Goal: Task Accomplishment & Management: Complete application form

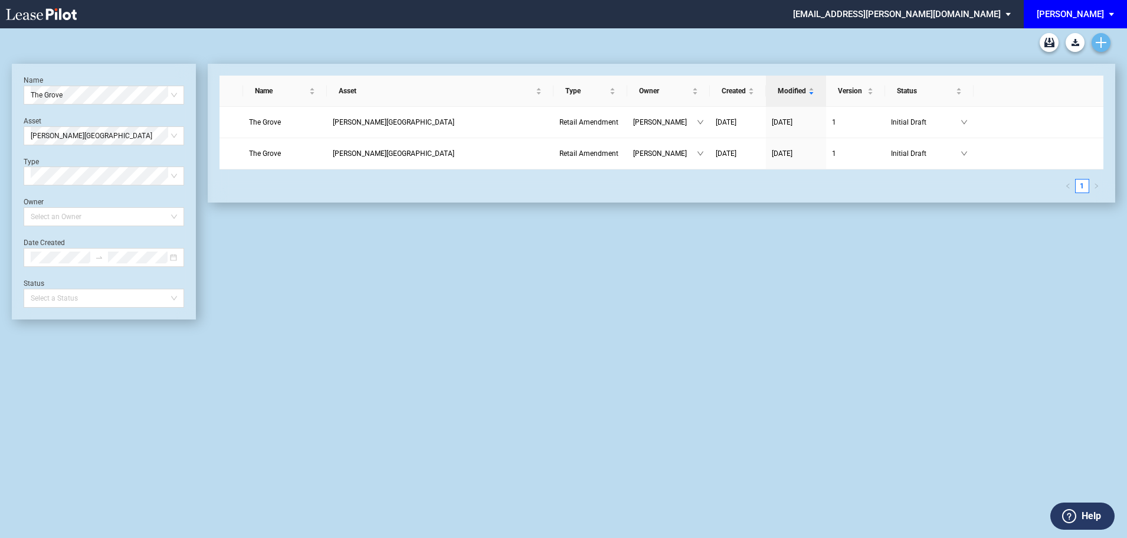
click at [1097, 44] on icon "Create new document" at bounding box center [1101, 42] width 11 height 11
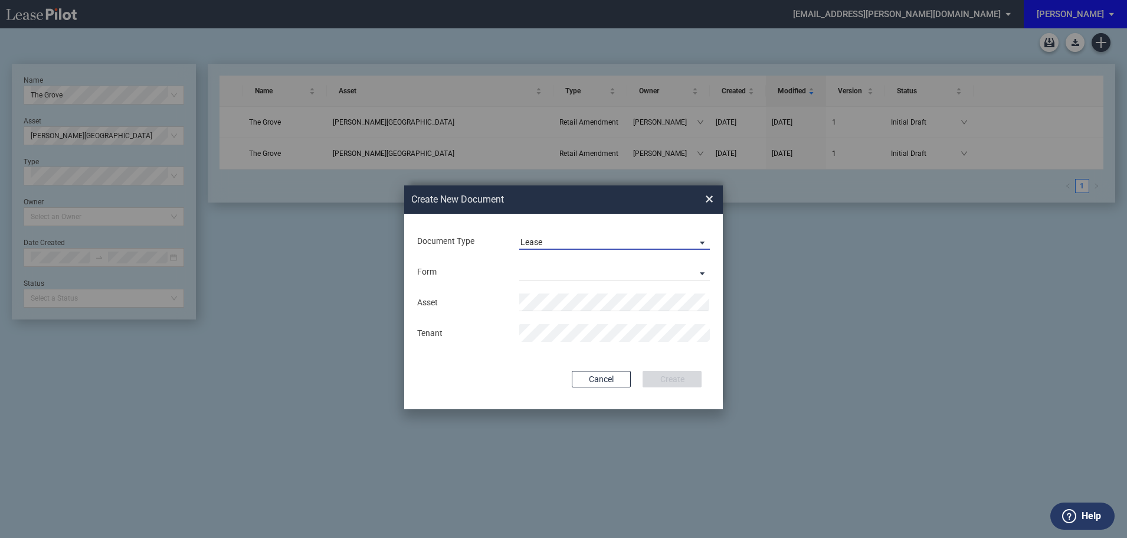
click at [563, 238] on span "Lease" at bounding box center [605, 243] width 169 height 12
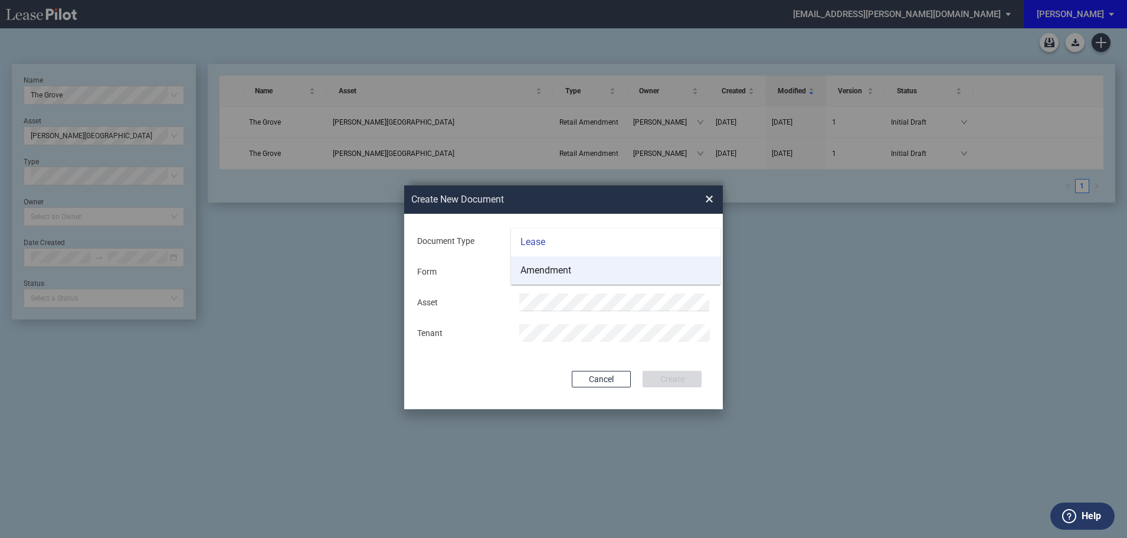
click at [549, 269] on div "Amendment" at bounding box center [546, 270] width 51 height 13
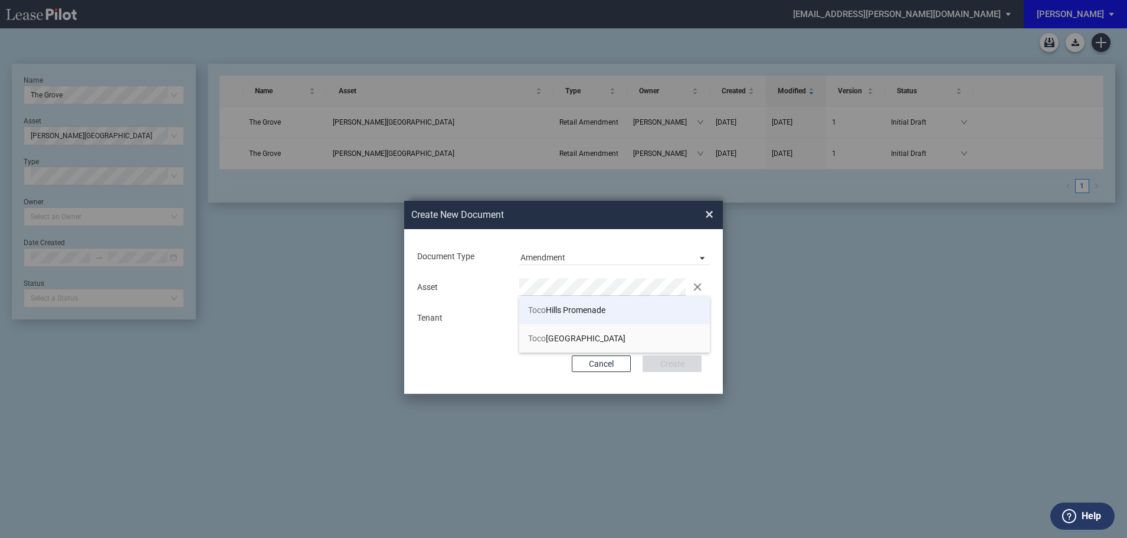
click at [550, 303] on li "Toco Hills Promenade" at bounding box center [614, 310] width 191 height 28
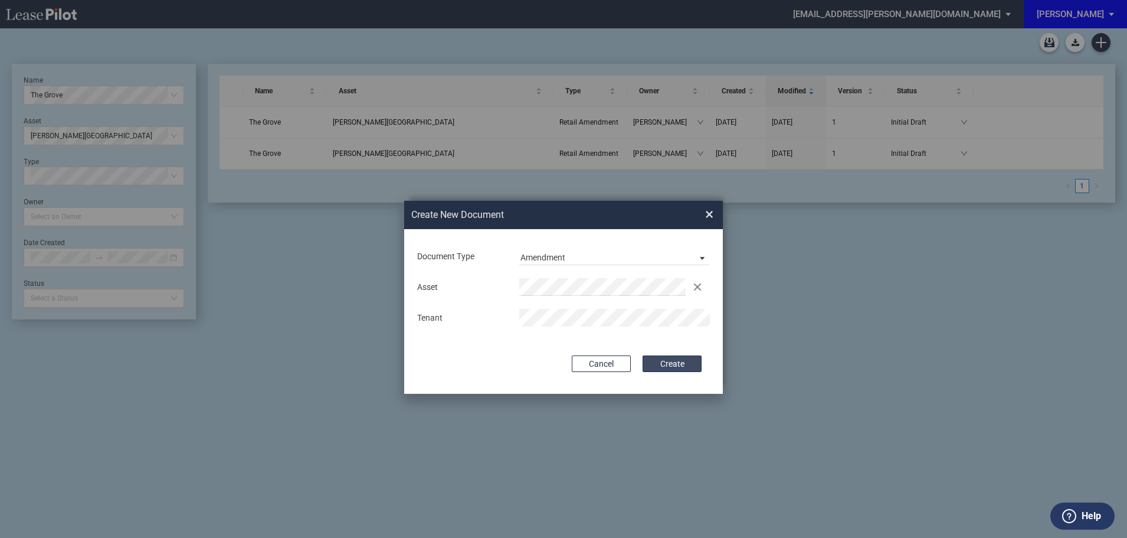
click at [669, 362] on button "Create" at bounding box center [672, 363] width 59 height 17
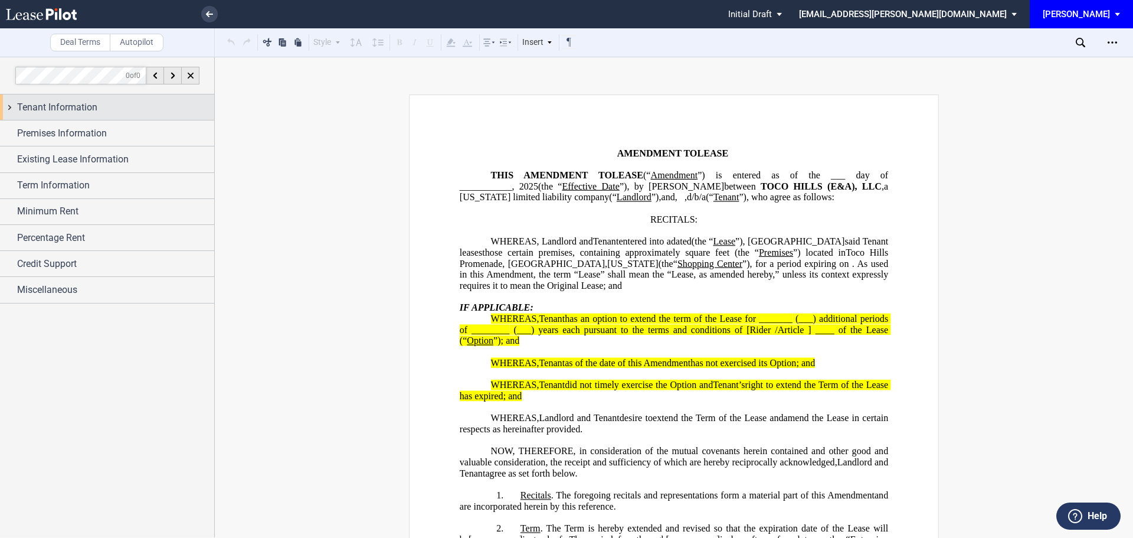
click at [99, 106] on div "Tenant Information" at bounding box center [115, 107] width 197 height 14
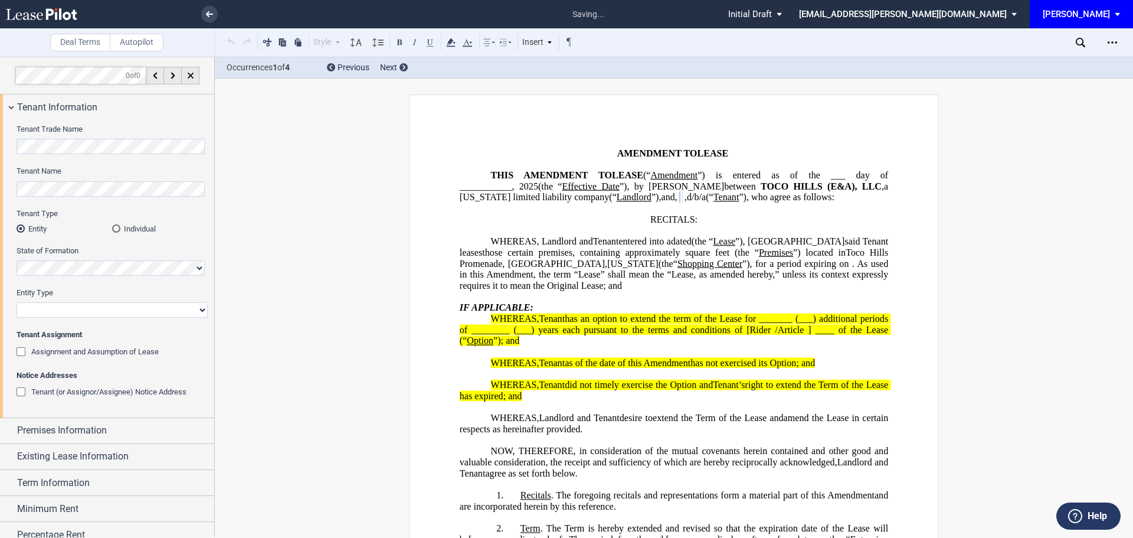
select select "limited liability company"
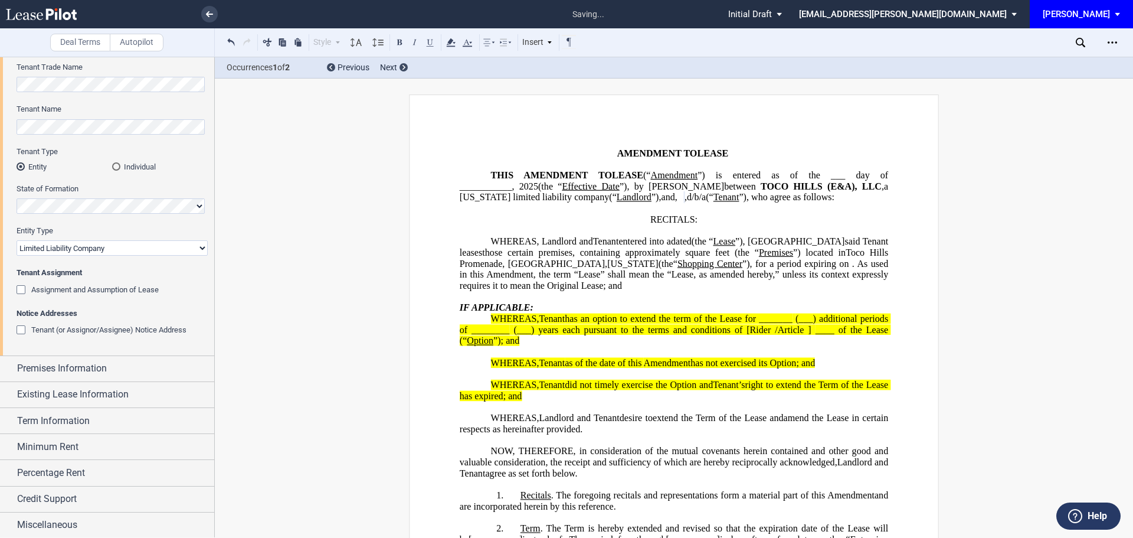
scroll to position [63, 0]
click at [85, 361] on span "Premises Information" at bounding box center [62, 367] width 90 height 14
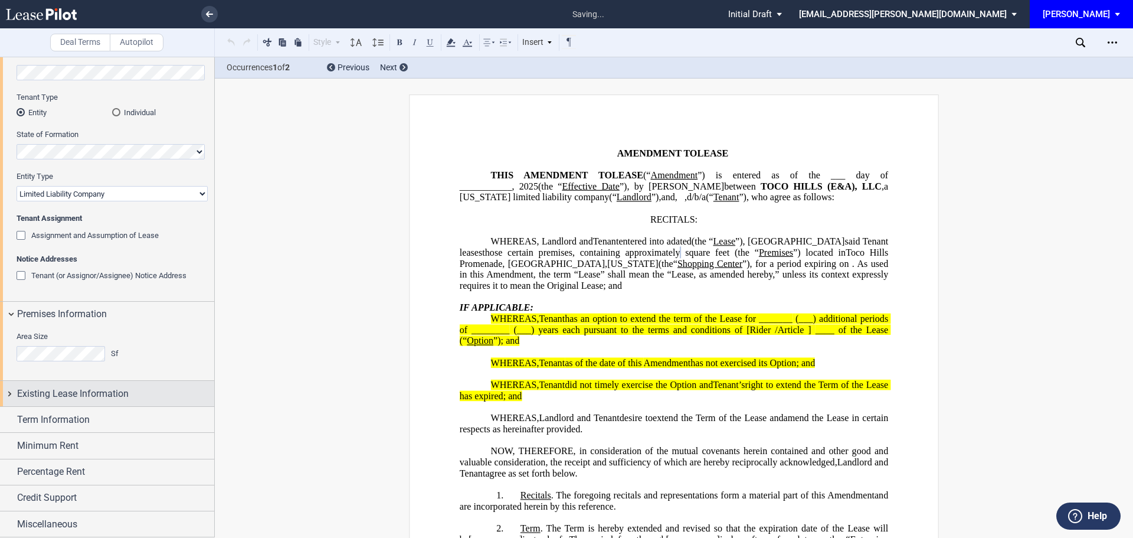
click at [90, 387] on span "Existing Lease Information" at bounding box center [73, 394] width 112 height 14
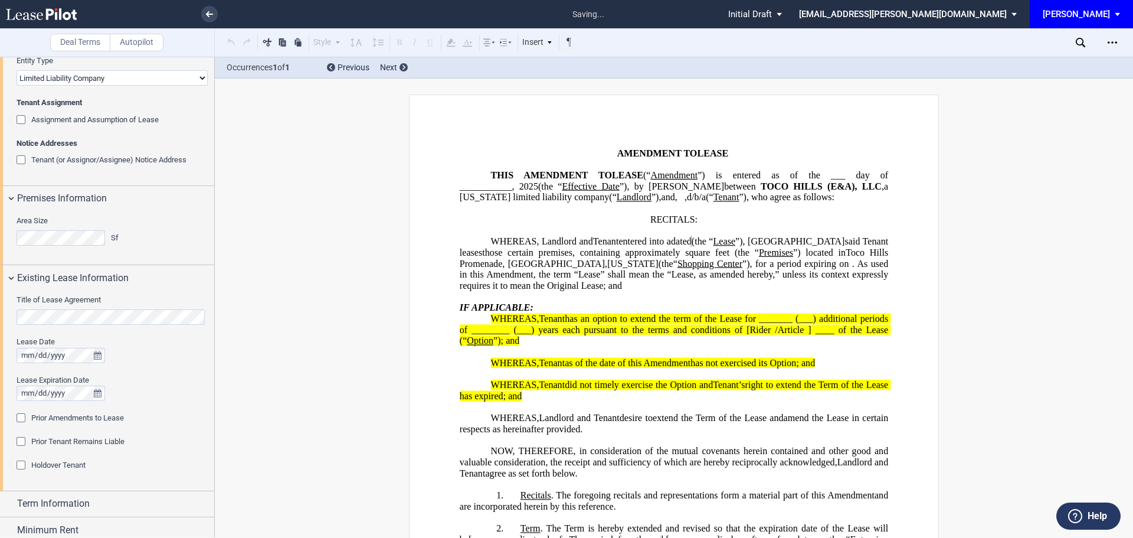
scroll to position [234, 0]
click at [125, 441] on span "Prior Tenant Remains Liable" at bounding box center [77, 438] width 93 height 9
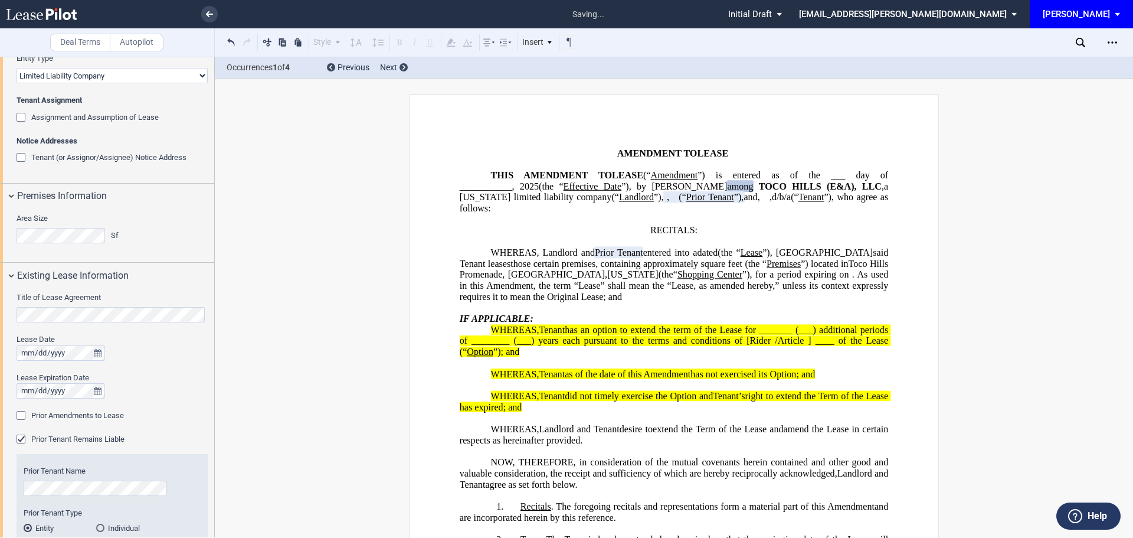
click at [21, 441] on div "Prior Tenant Remains Liable" at bounding box center [23, 440] width 12 height 12
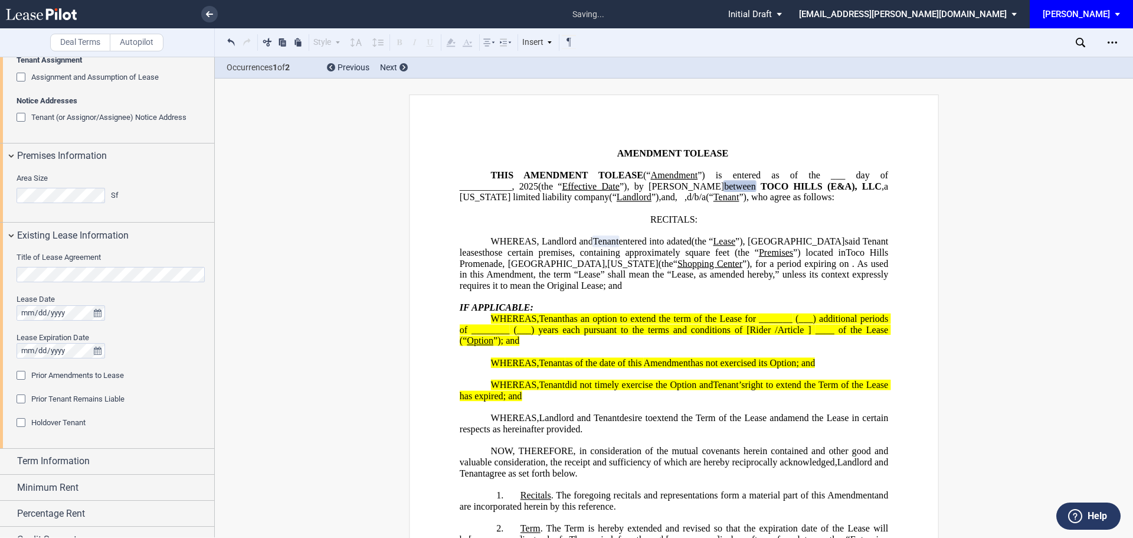
scroll to position [293, 0]
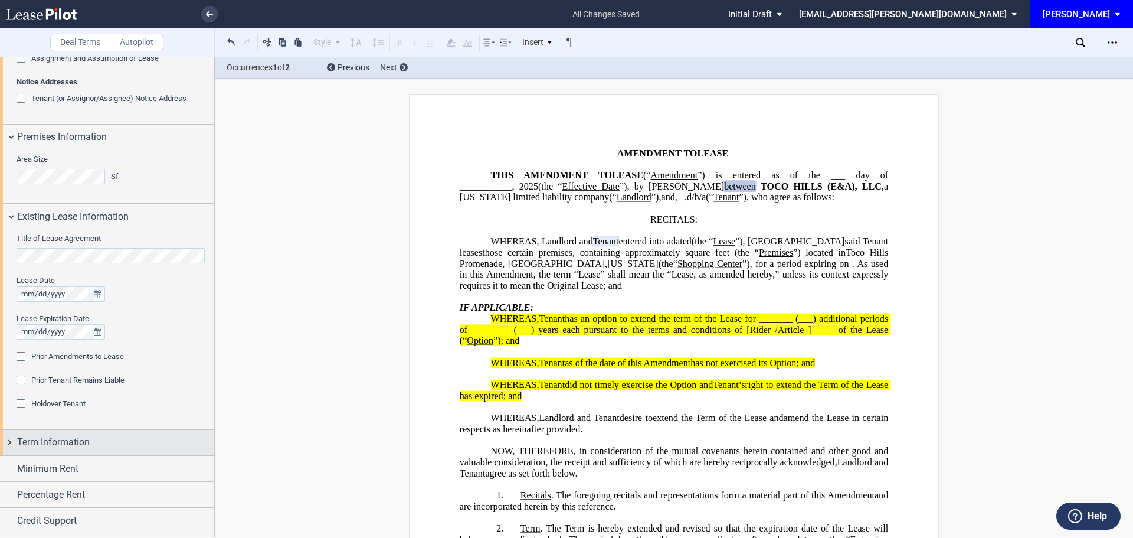
click at [87, 441] on span "Term Information" at bounding box center [53, 442] width 73 height 14
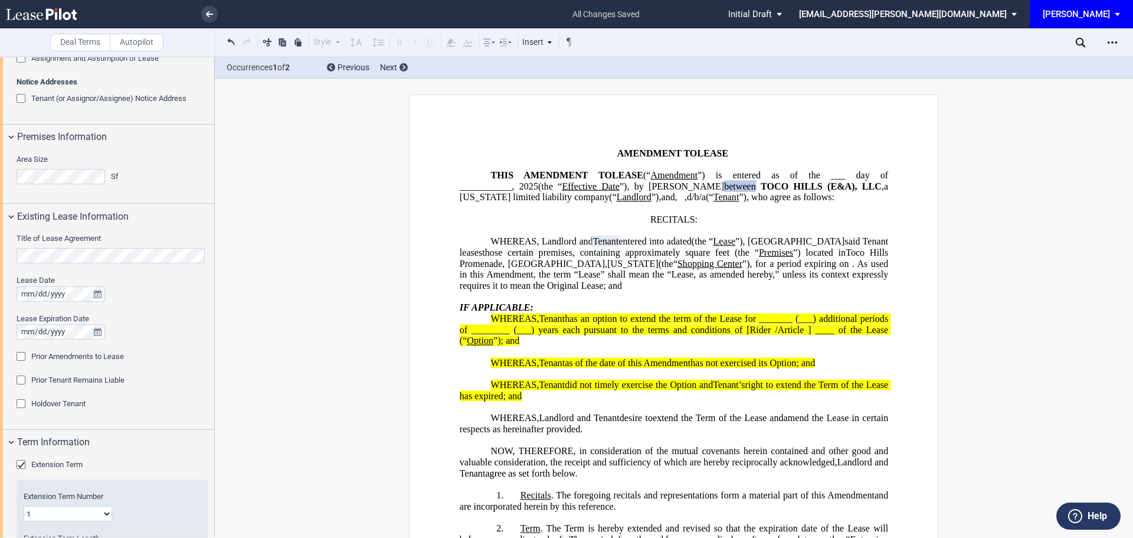
scroll to position [411, 0]
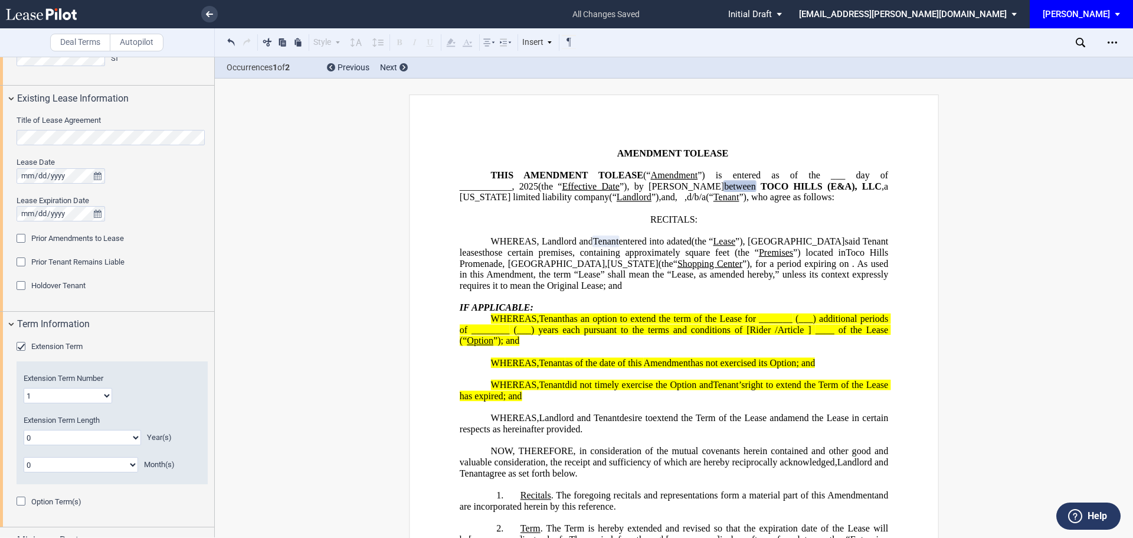
click at [109, 437] on select "0 1 2 3 4 5 6 7 8 9 10 11 12 13 14 15 16 17 18 19 20" at bounding box center [82, 437] width 117 height 15
select select "number:3"
click at [24, 430] on select "0 1 2 3 4 5 6 7 8 9 10 11 12 13 14 15 16 17 18 19 20" at bounding box center [82, 437] width 117 height 15
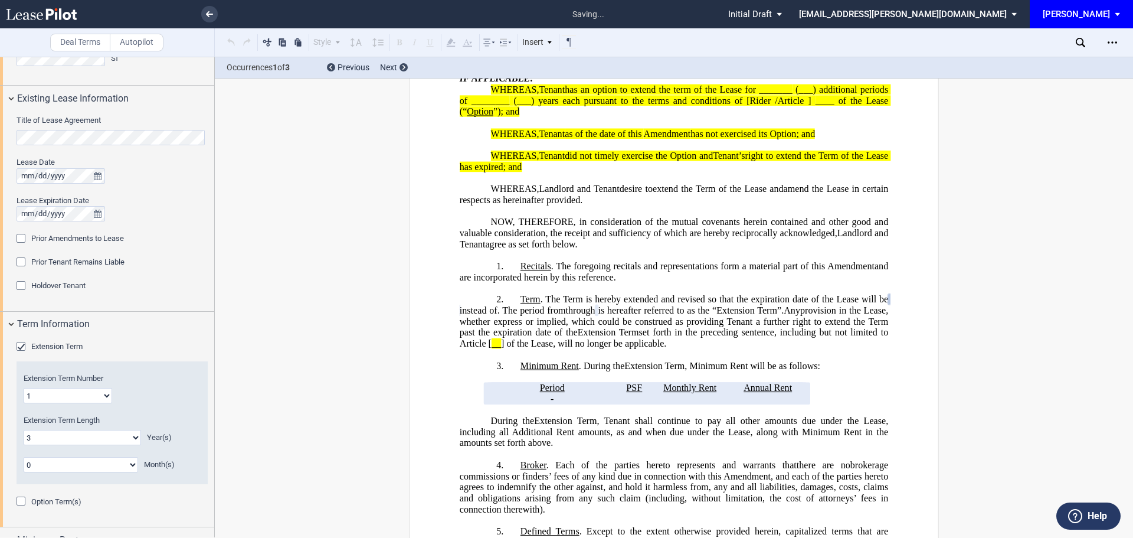
scroll to position [284, 0]
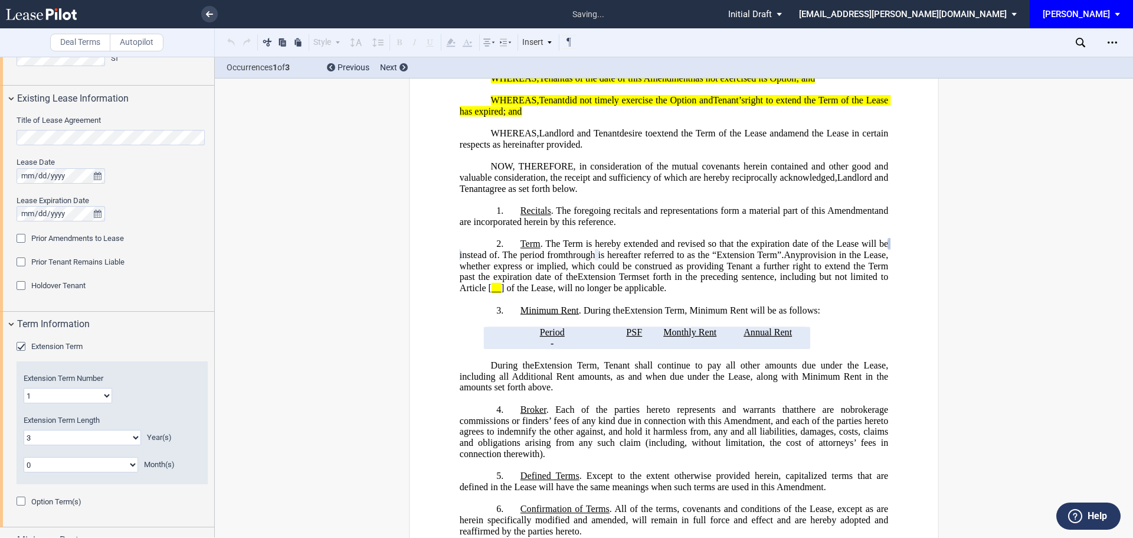
click at [135, 437] on select "0 1 2 3 4 5 6 7 8 9 10 11 12 13 14 15 16 17 18 19 20" at bounding box center [82, 437] width 117 height 15
click at [24, 430] on select "0 1 2 3 4 5 6 7 8 9 10 11 12 13 14 15 16 17 18 19 20" at bounding box center [82, 437] width 117 height 15
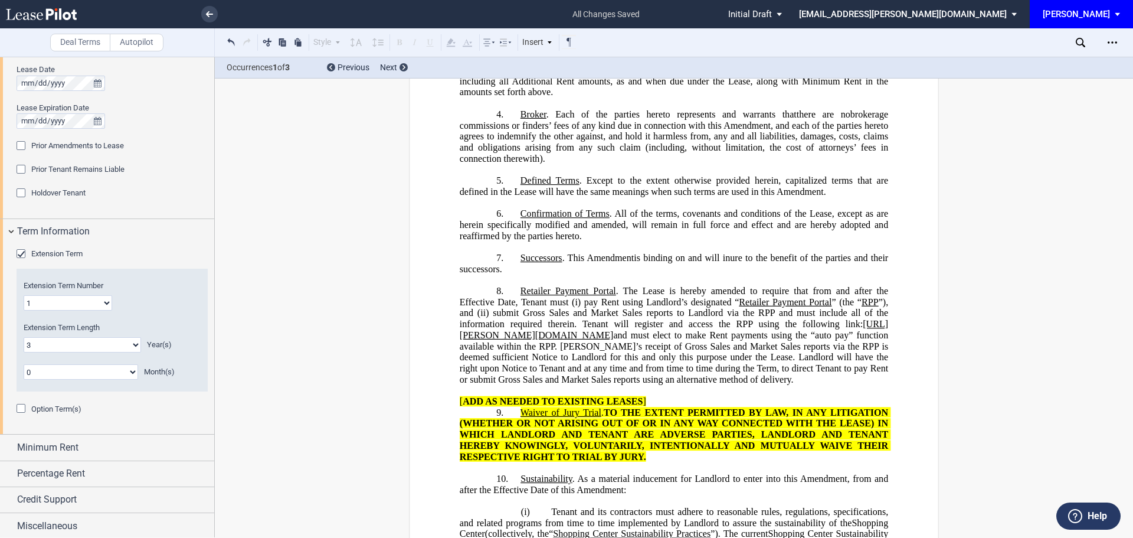
scroll to position [506, 0]
click at [41, 446] on span "Minimum Rent" at bounding box center [47, 446] width 61 height 14
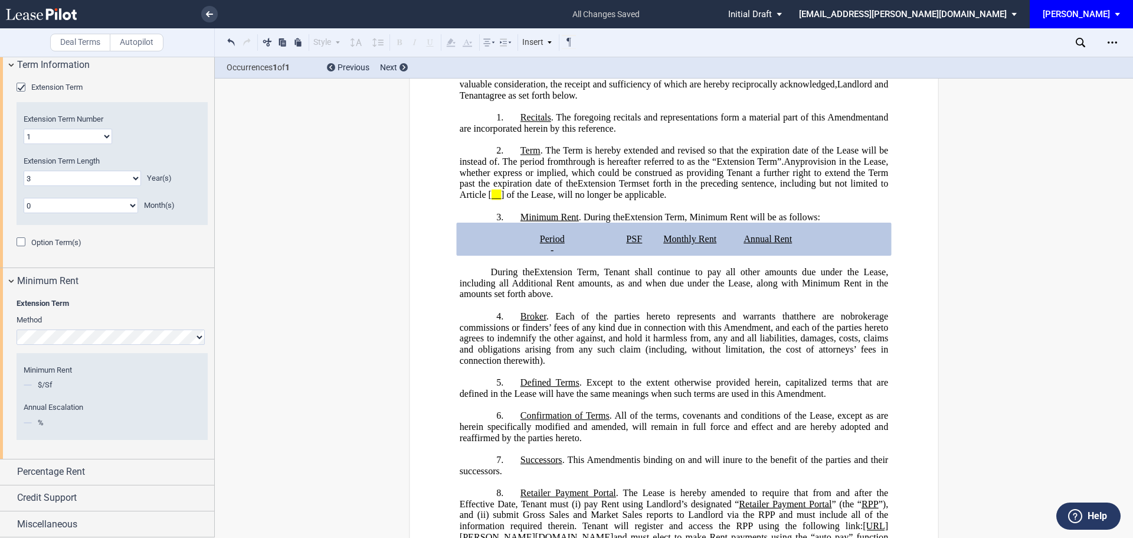
scroll to position [680, 0]
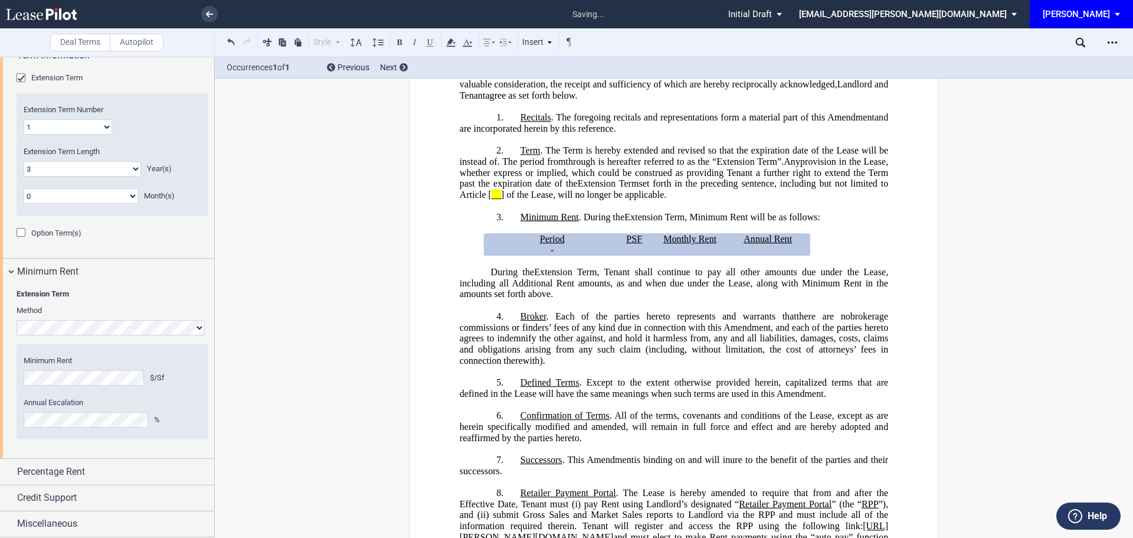
click at [107, 479] on div "Percentage Rent" at bounding box center [107, 471] width 214 height 25
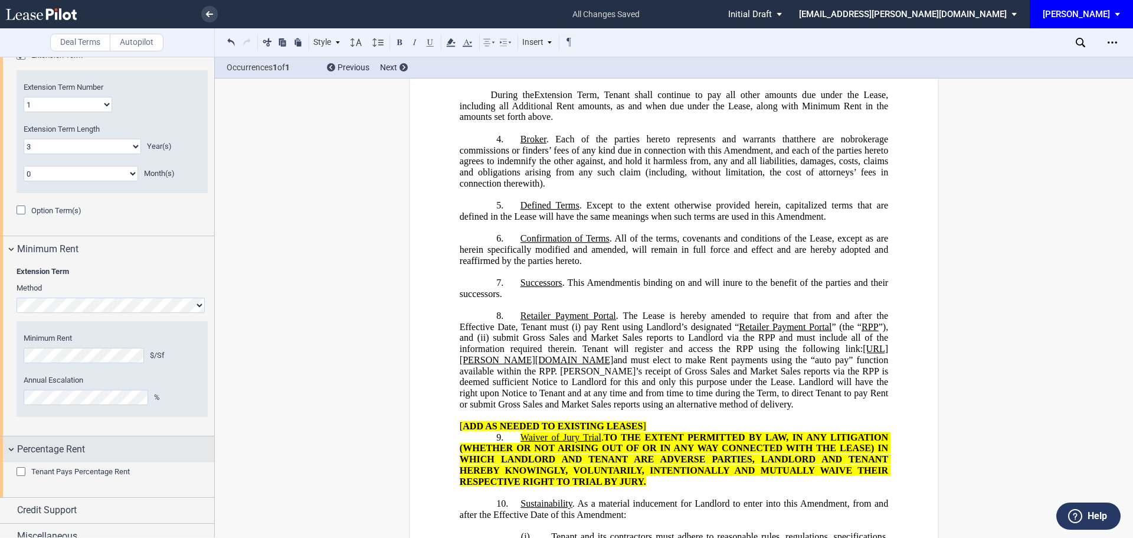
scroll to position [715, 0]
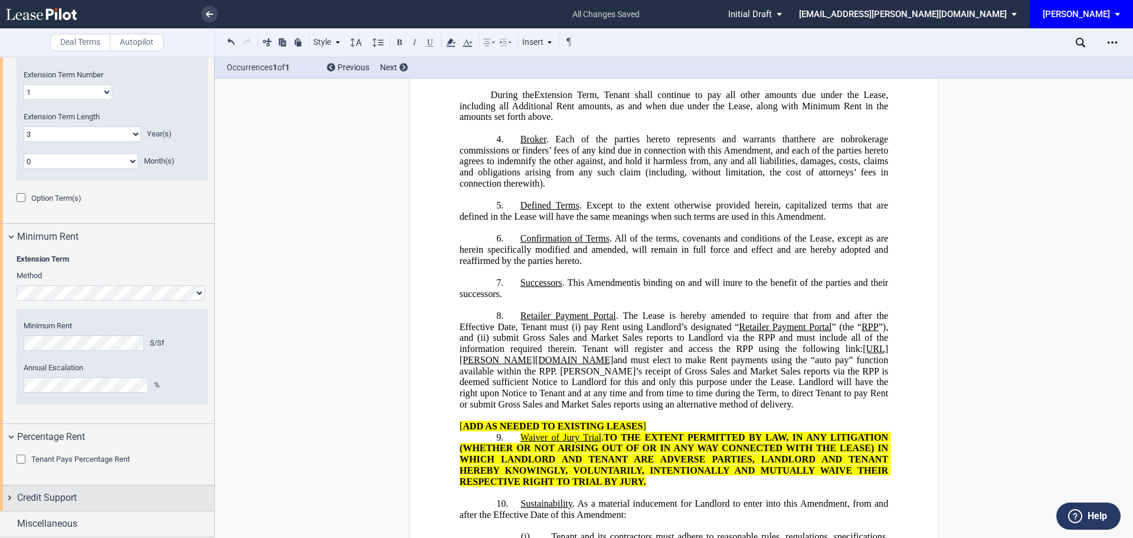
click at [64, 498] on span "Credit Support" at bounding box center [47, 497] width 60 height 14
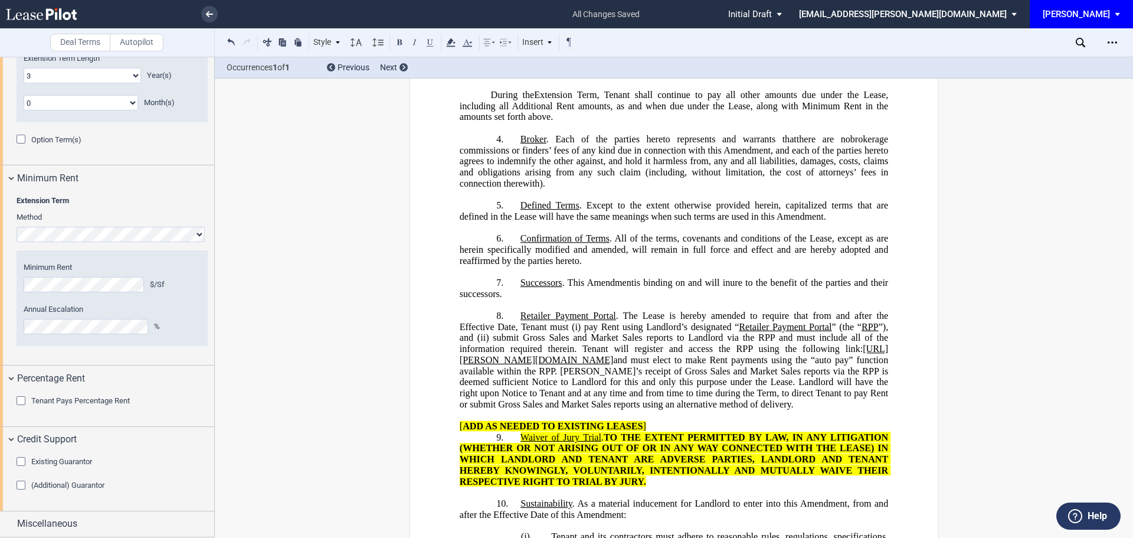
click at [21, 460] on div "Existing Guarantor" at bounding box center [23, 463] width 12 height 12
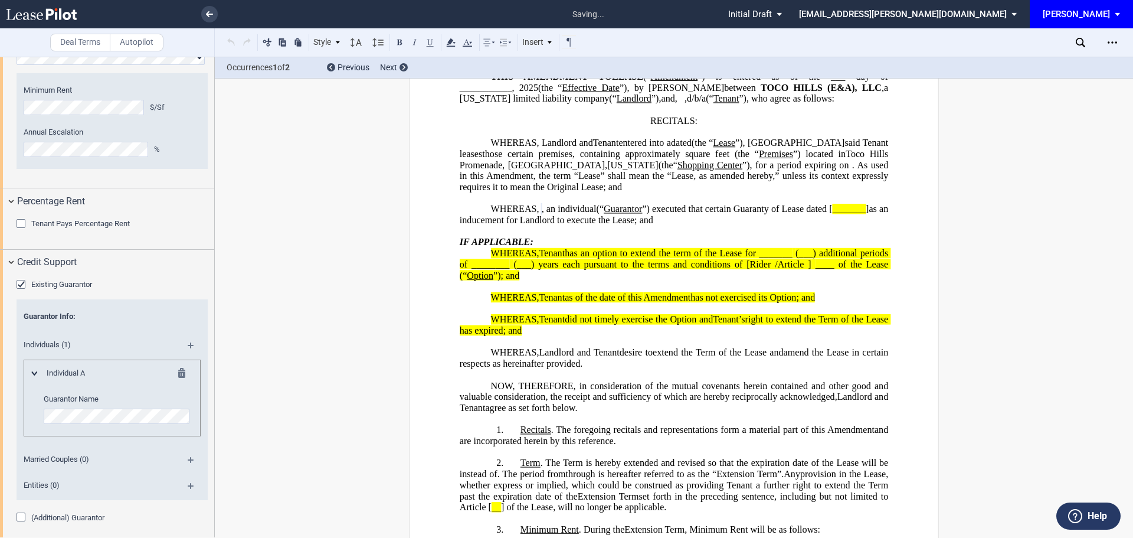
scroll to position [58, 0]
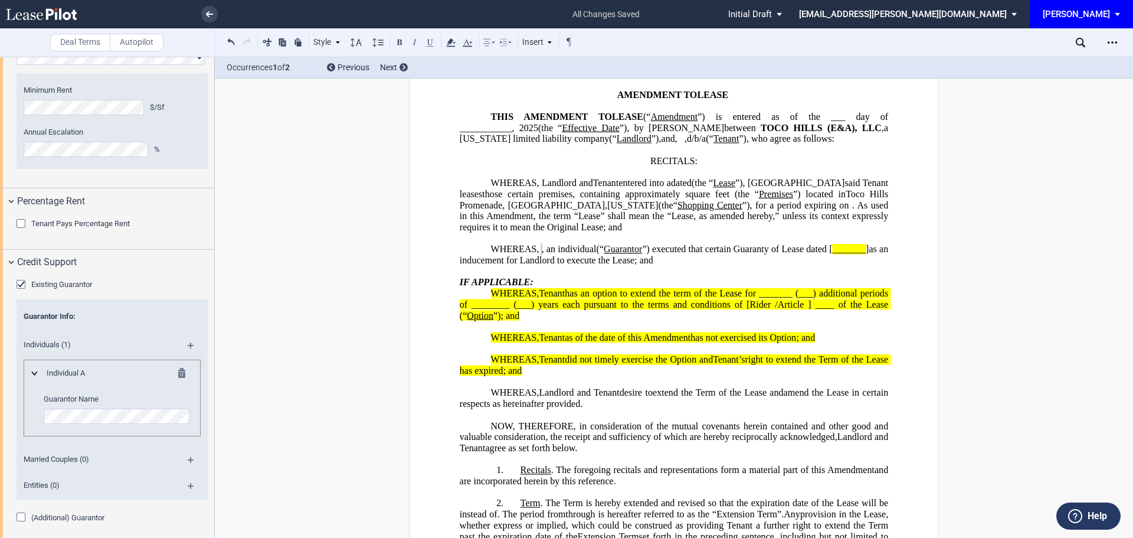
click at [188, 345] on md-icon at bounding box center [196, 349] width 16 height 14
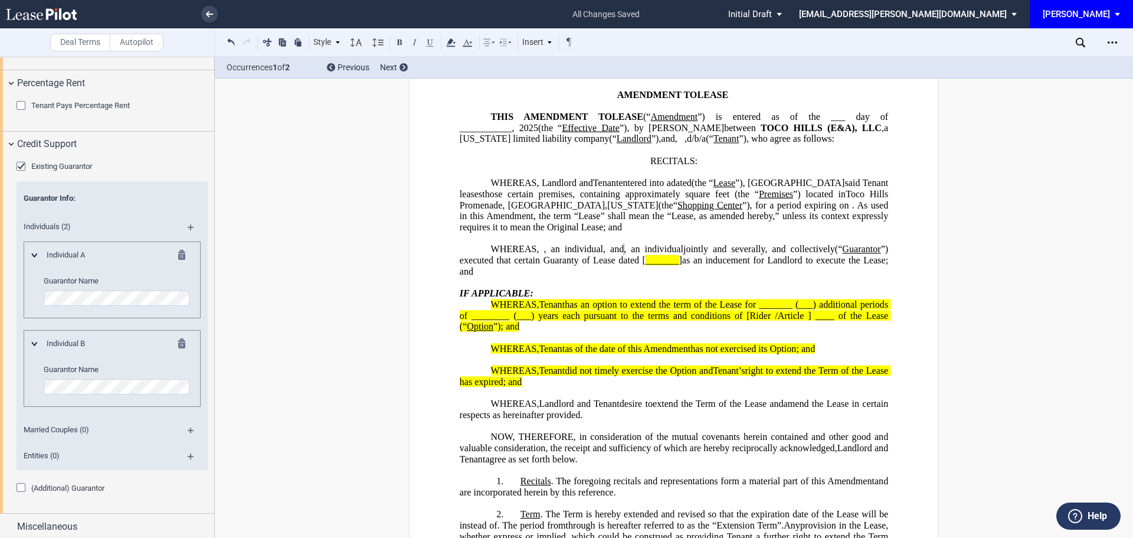
scroll to position [1071, 0]
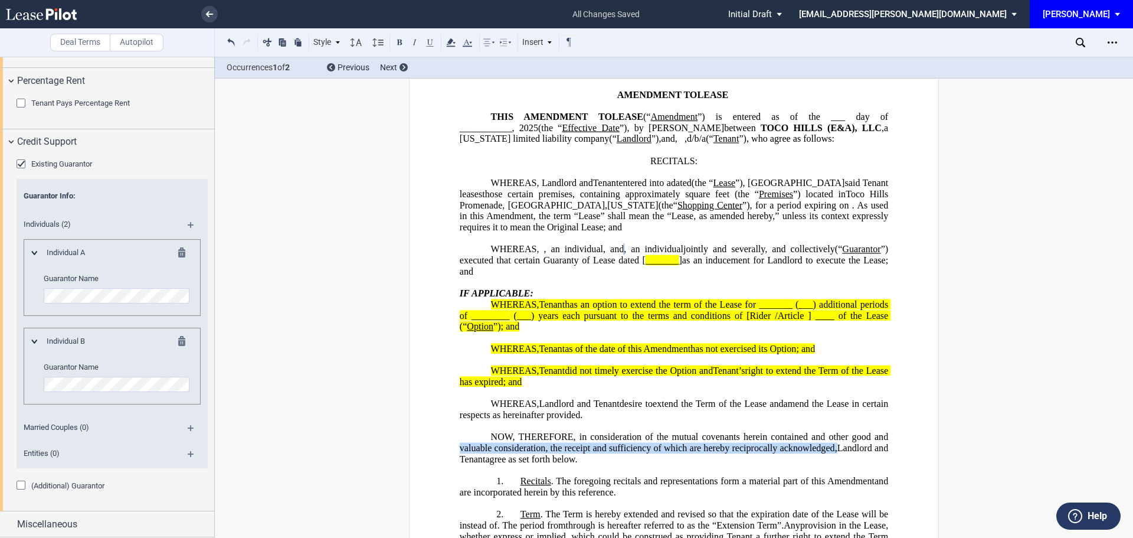
drag, startPoint x: 216, startPoint y: 422, endPoint x: 208, endPoint y: 465, distance: 43.9
click at [208, 465] on div "Deal Terms Autopilot Style 1. Section (i) Subsection (a) Subsection Normal Norm…" at bounding box center [566, 297] width 1133 height 481
click at [64, 523] on span "Miscellaneous" at bounding box center [47, 524] width 60 height 14
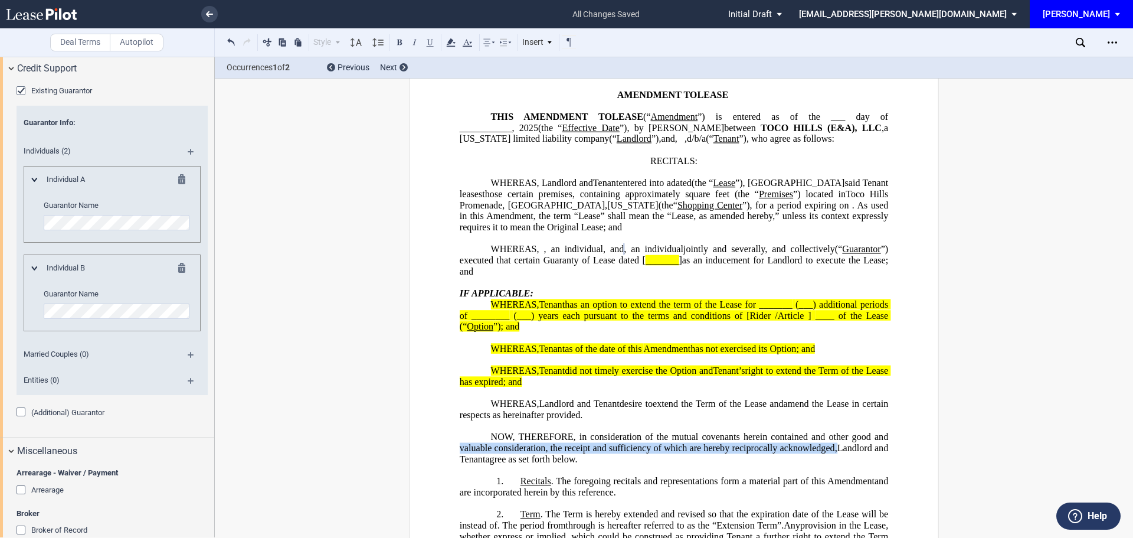
scroll to position [1248, 0]
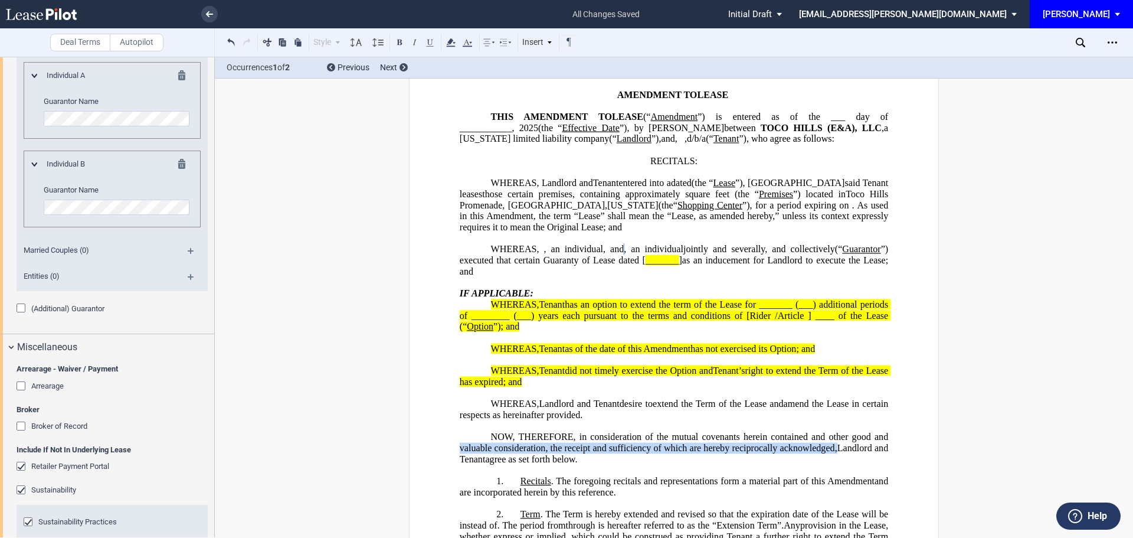
click at [25, 463] on div "Retailer Payment Portal" at bounding box center [23, 468] width 12 height 12
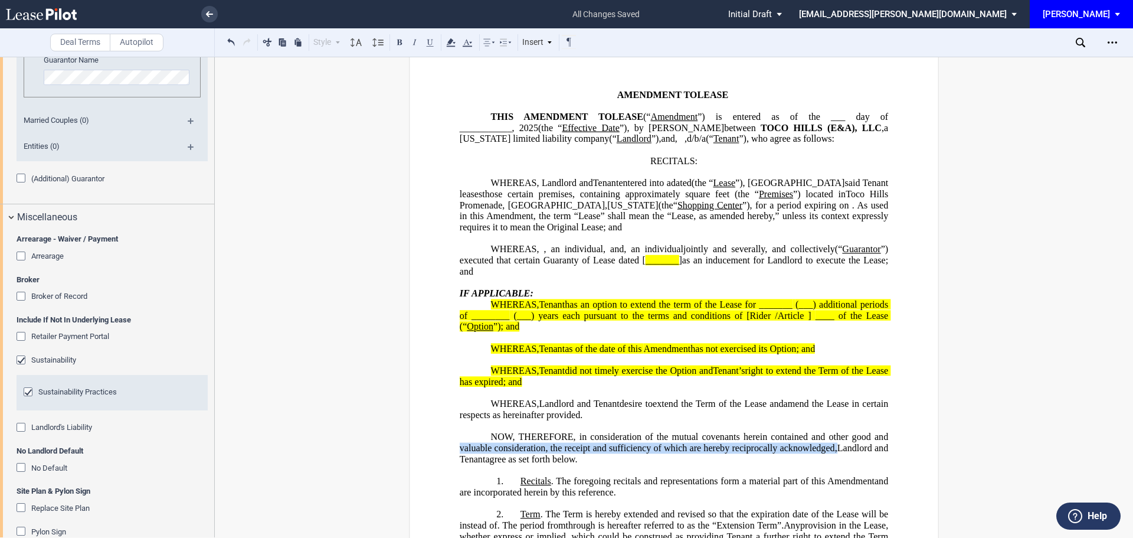
scroll to position [1398, 0]
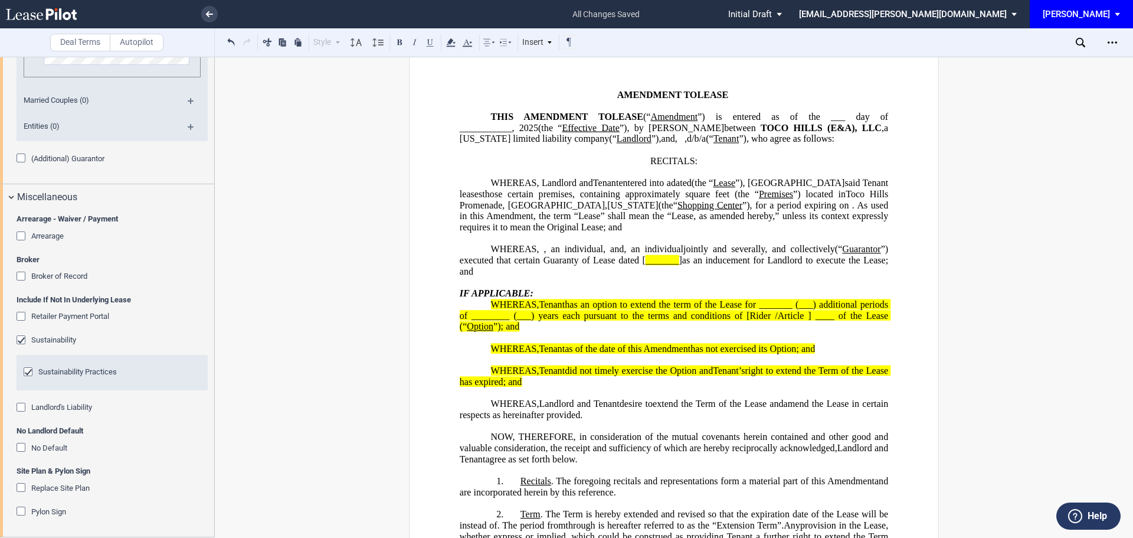
drag, startPoint x: 764, startPoint y: 329, endPoint x: 764, endPoint y: 320, distance: 8.3
click at [764, 320] on span "(___) years each pursuant to the terms and conditions of [Rider /Article ]" at bounding box center [661, 315] width 297 height 11
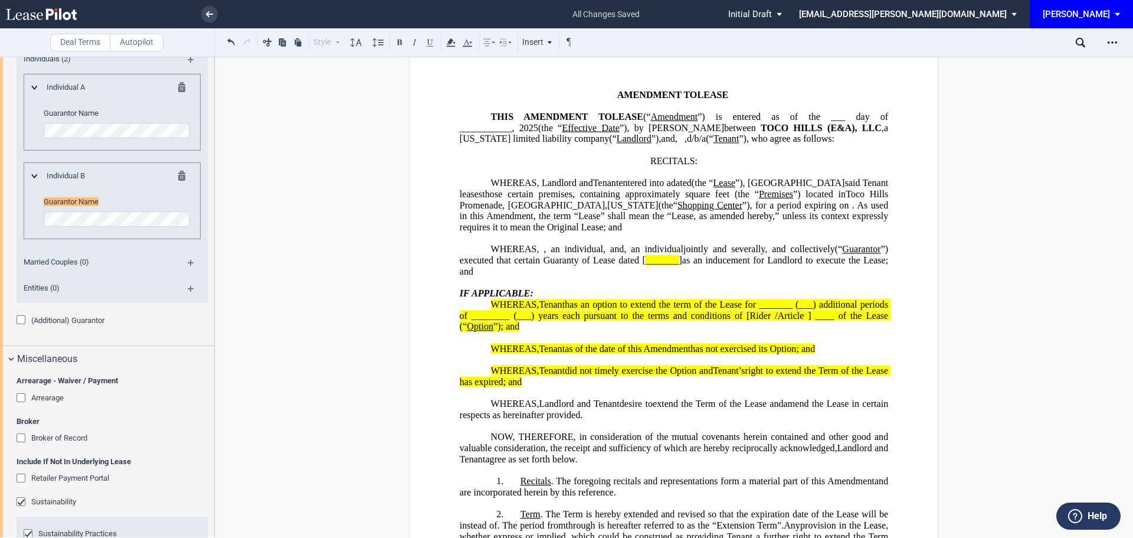
scroll to position [1141, 0]
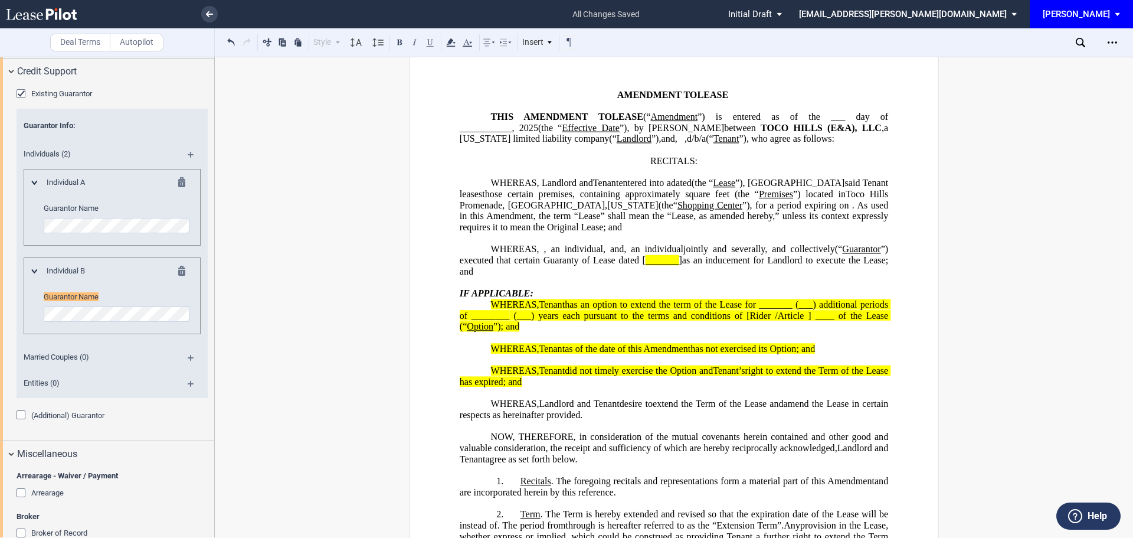
click at [188, 405] on div "Guarantor Info : Individuals (2) Individual A Guarantor Name Individual B Guara…" at bounding box center [112, 261] width 191 height 298
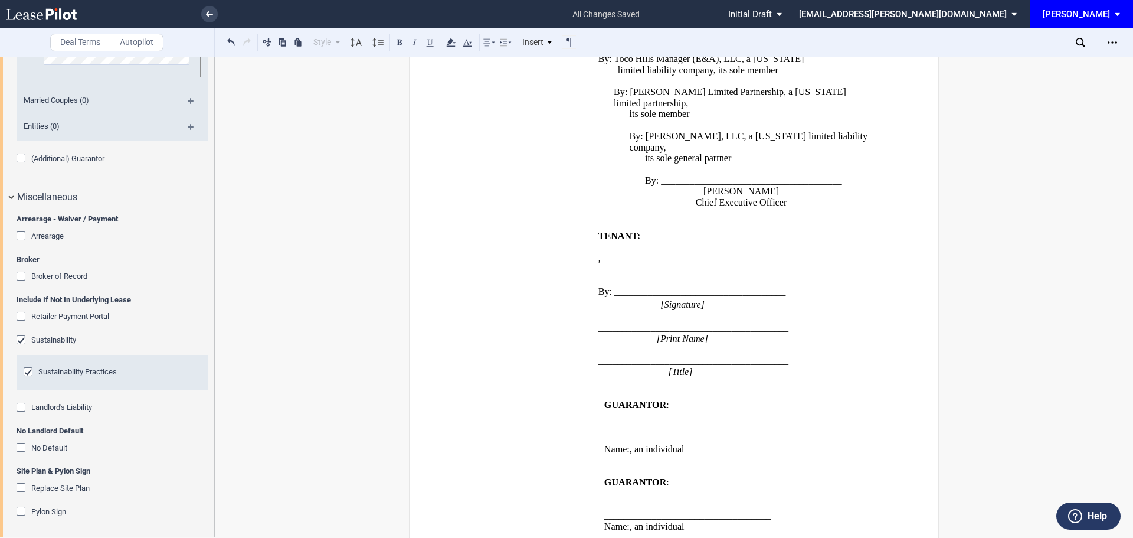
scroll to position [1830, 0]
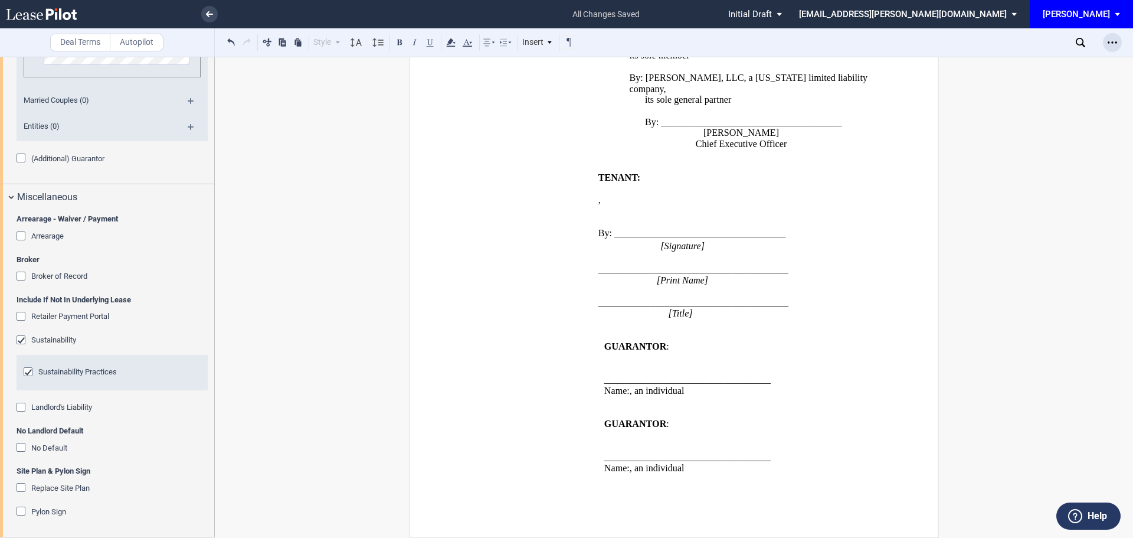
click at [1112, 43] on use "Open Lease options menu" at bounding box center [1112, 42] width 9 height 2
click at [988, 66] on div "Download" at bounding box center [1044, 63] width 144 height 10
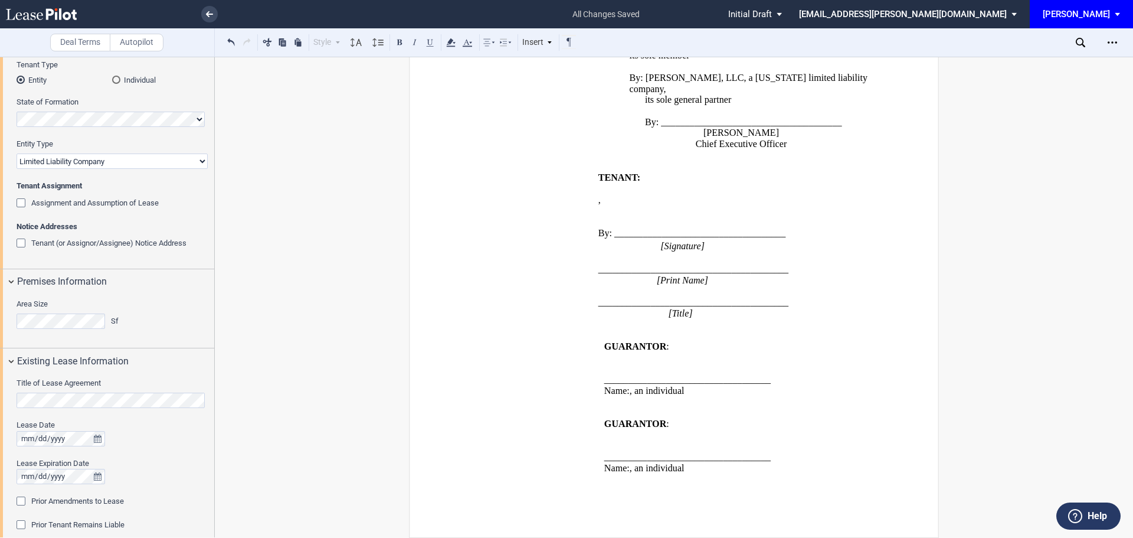
scroll to position [0, 0]
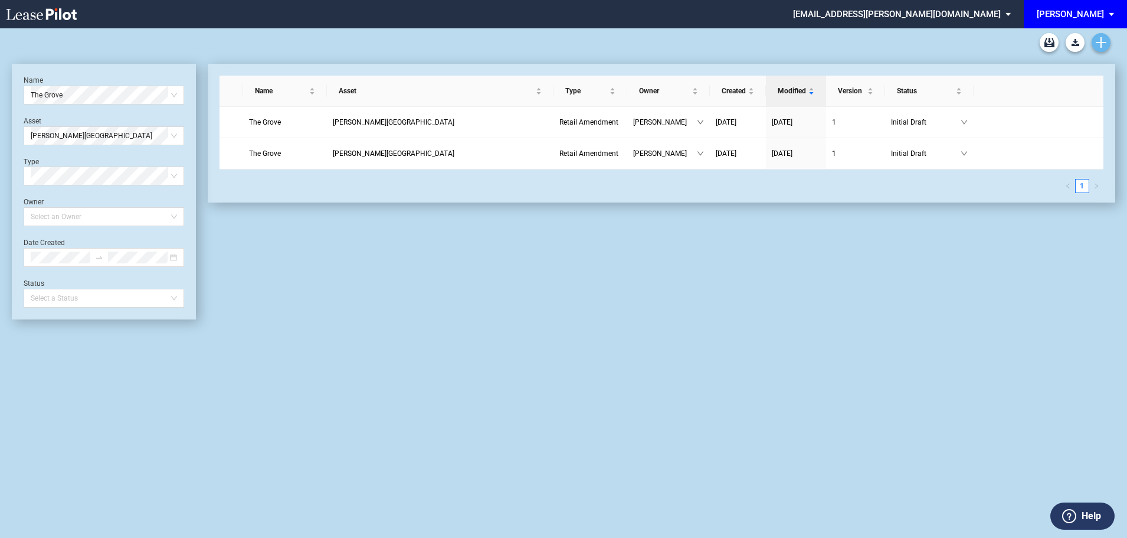
click at [1098, 37] on link "Create new document" at bounding box center [1101, 42] width 19 height 19
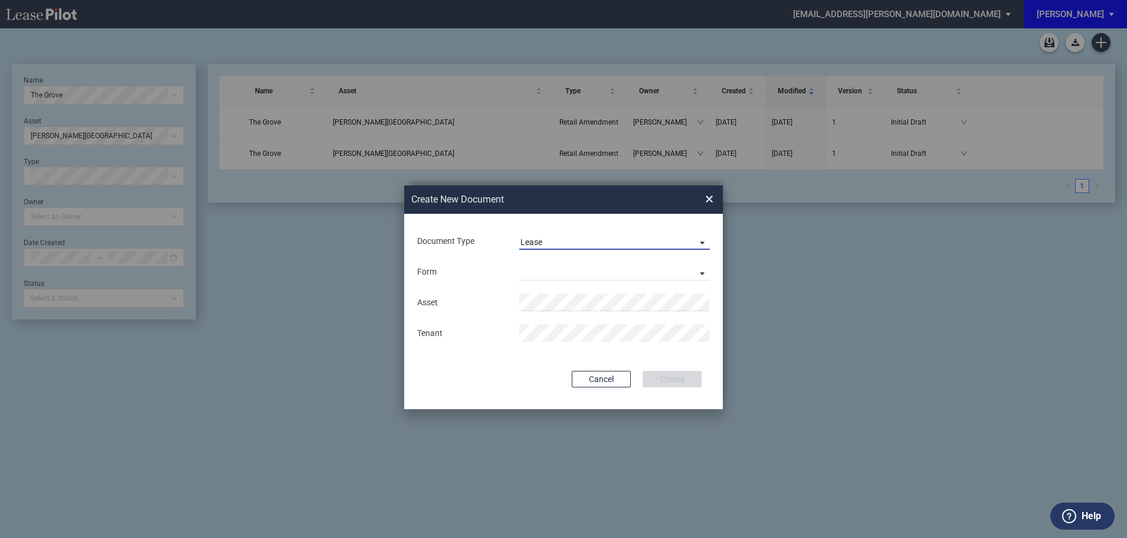
click at [549, 234] on md-select-value "Lease" at bounding box center [614, 241] width 191 height 18
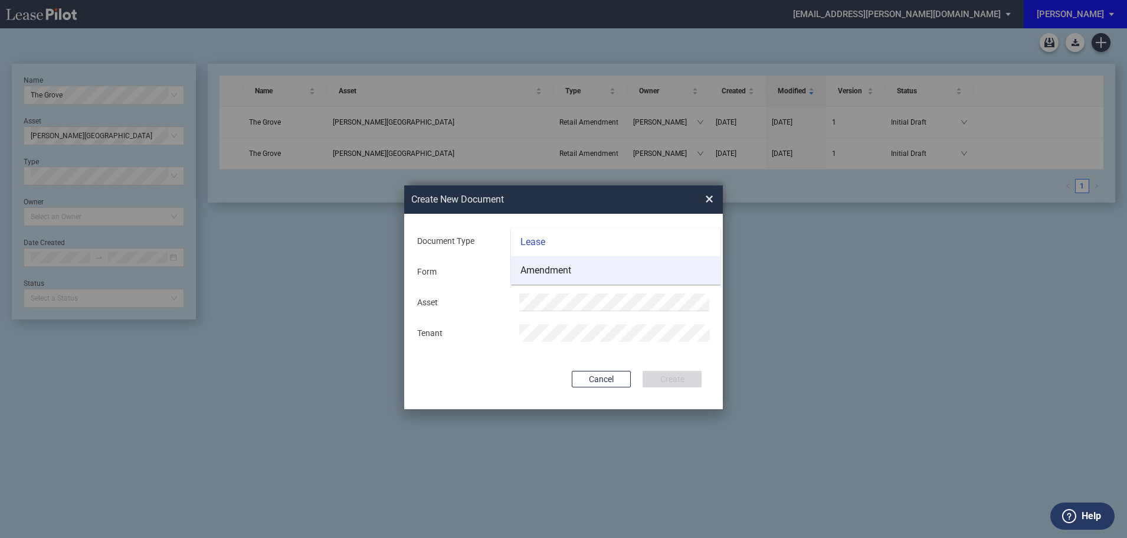
click at [547, 268] on div "Amendment" at bounding box center [546, 270] width 51 height 13
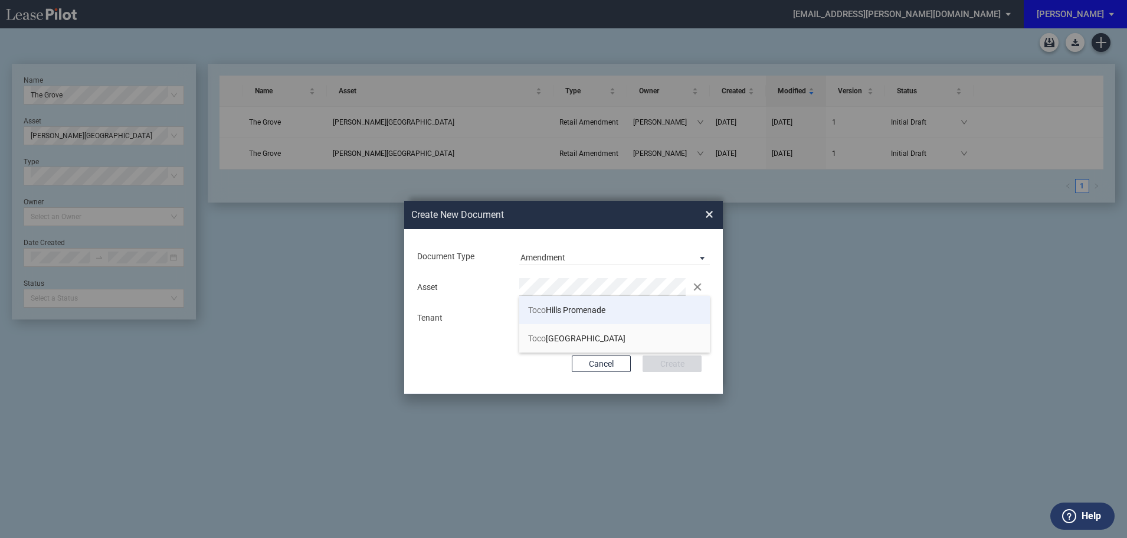
click at [572, 311] on span "Toco Hills Promenade" at bounding box center [566, 309] width 77 height 9
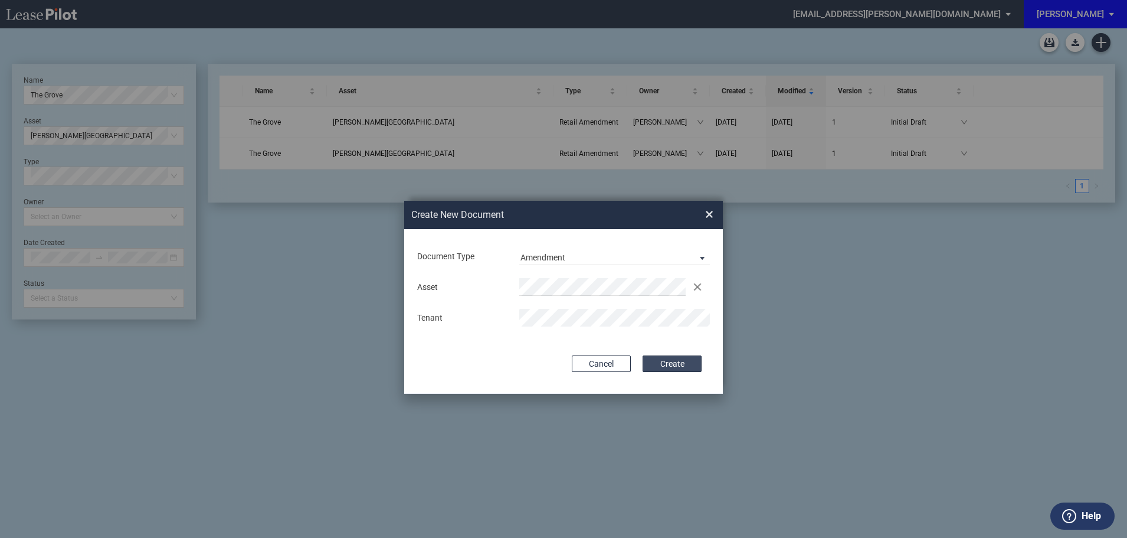
click at [672, 359] on button "Create" at bounding box center [672, 363] width 59 height 17
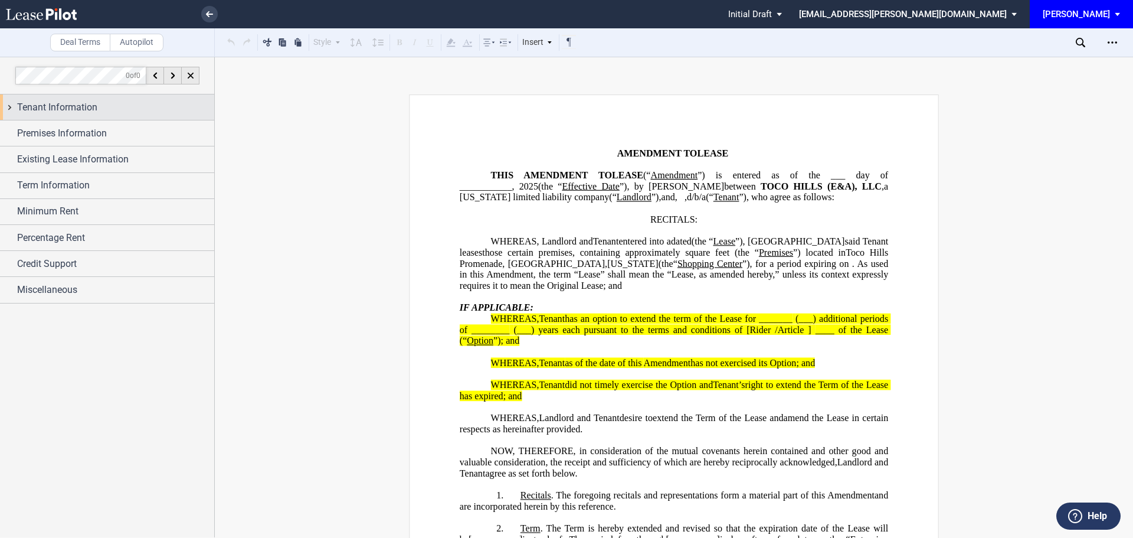
click at [63, 103] on span "Tenant Information" at bounding box center [57, 107] width 80 height 14
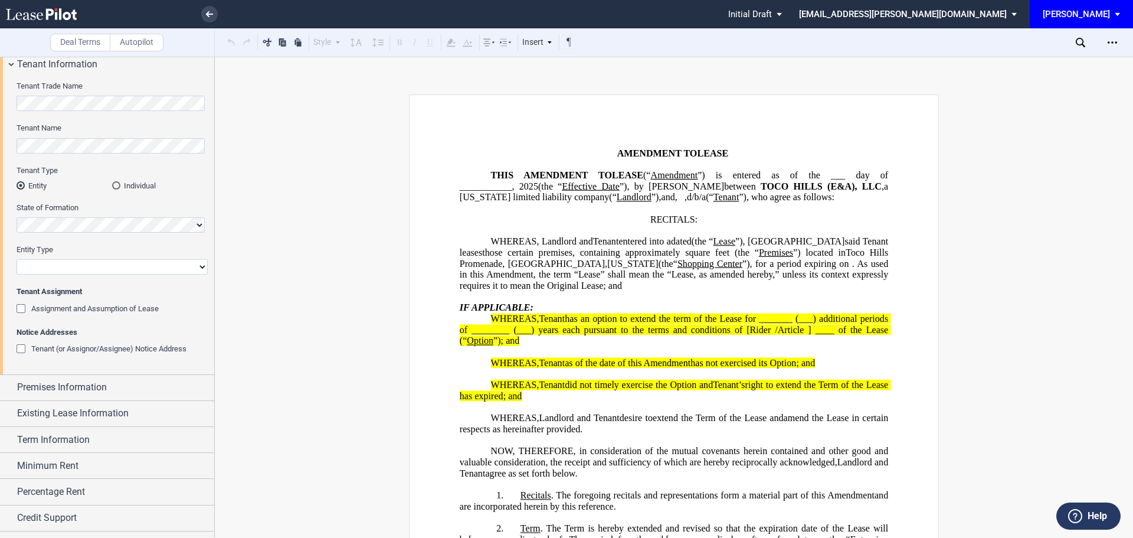
scroll to position [63, 0]
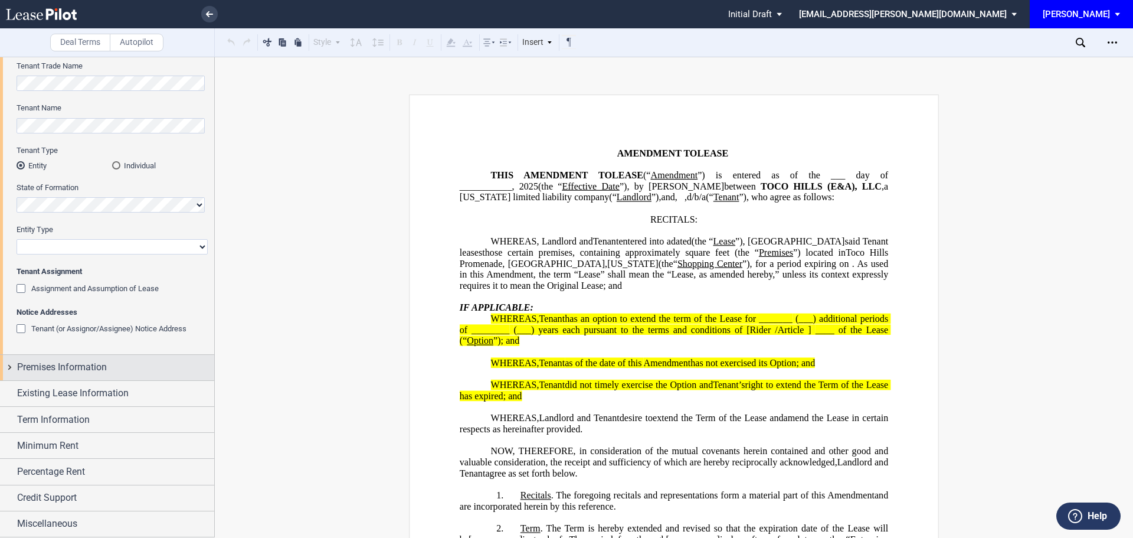
click at [50, 363] on span "Premises Information" at bounding box center [62, 367] width 90 height 14
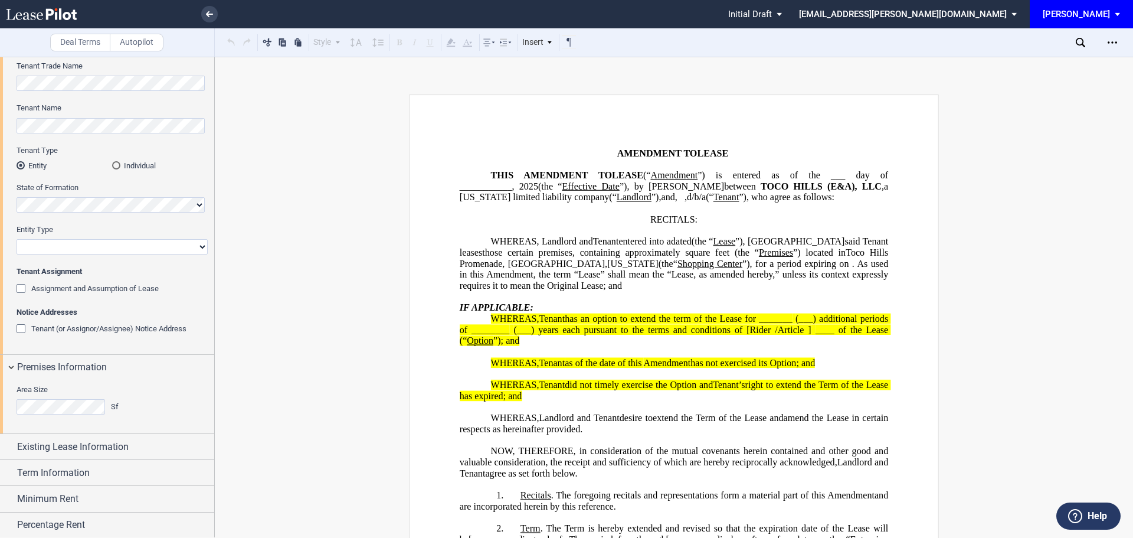
scroll to position [116, 0]
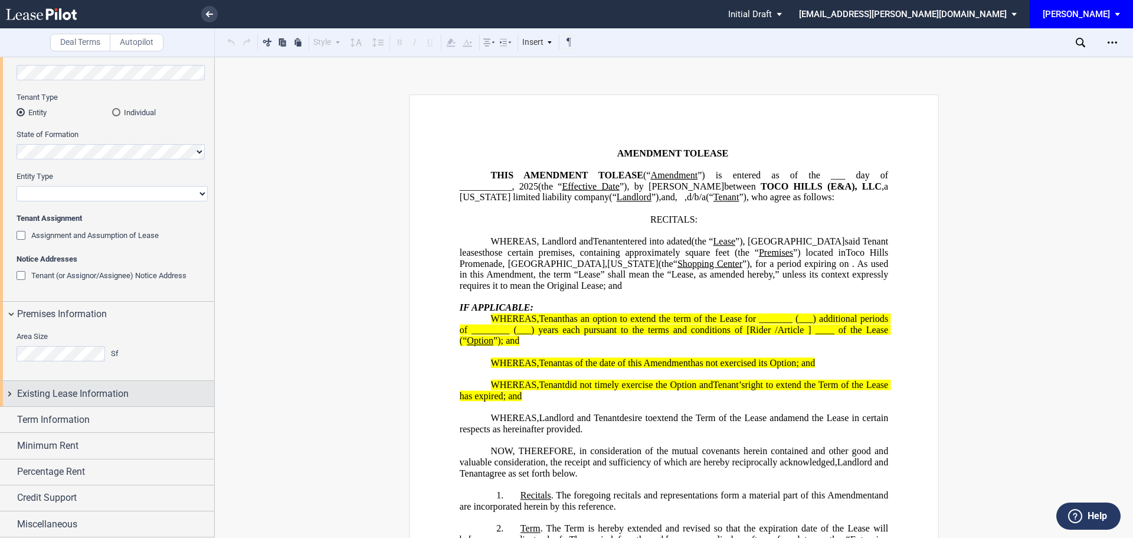
click at [54, 392] on span "Existing Lease Information" at bounding box center [73, 394] width 112 height 14
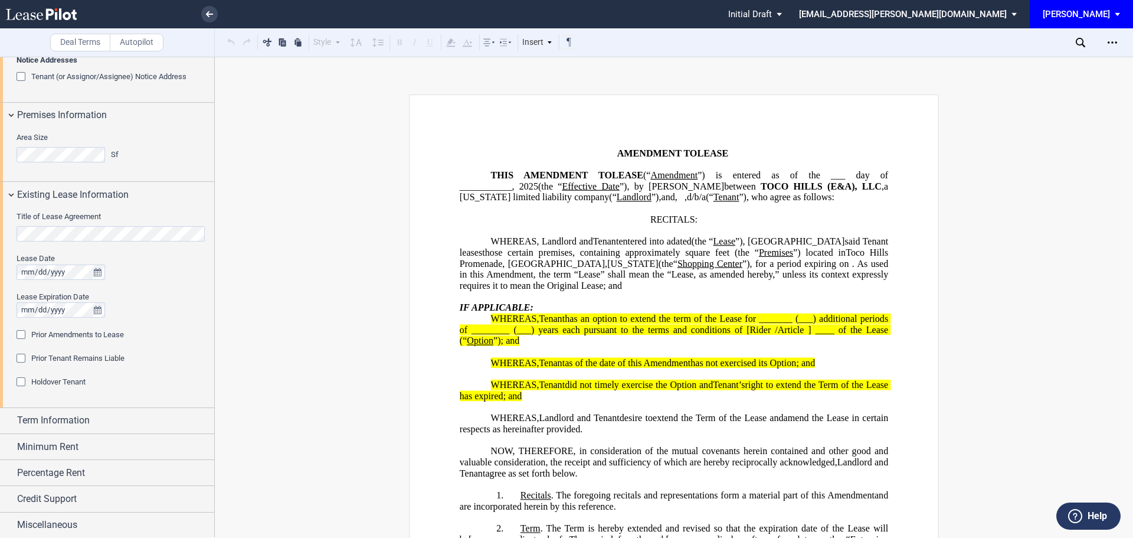
scroll to position [316, 0]
click at [64, 418] on span "Term Information" at bounding box center [53, 419] width 73 height 14
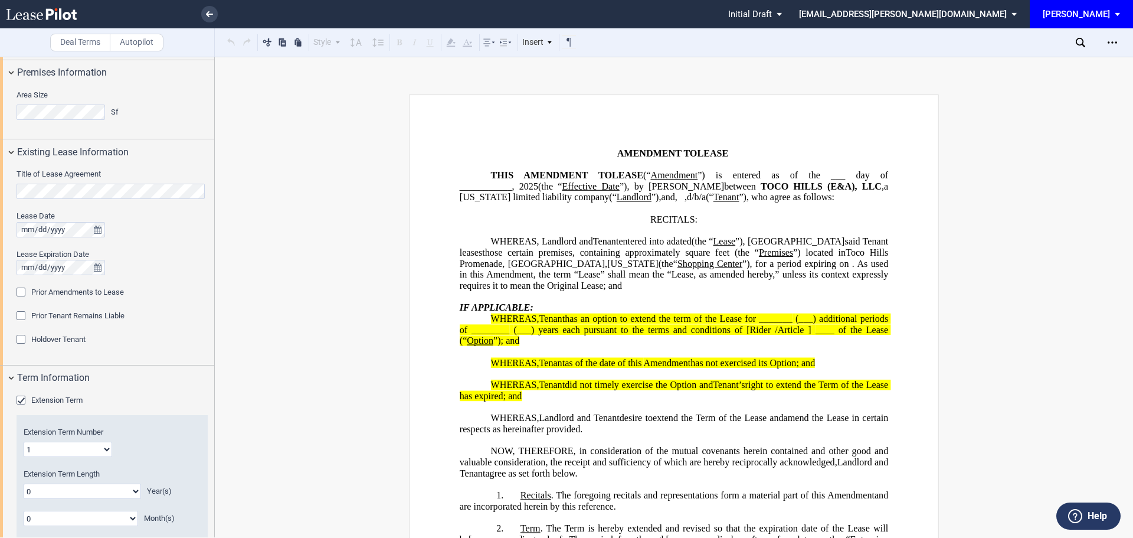
scroll to position [506, 0]
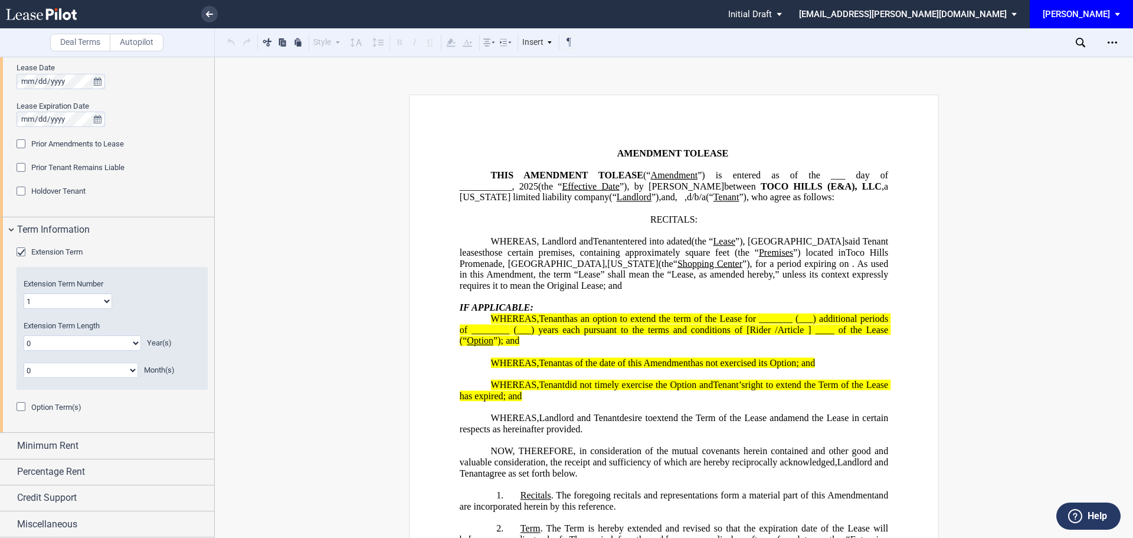
click at [21, 407] on div "Option Term(s)" at bounding box center [23, 408] width 12 height 12
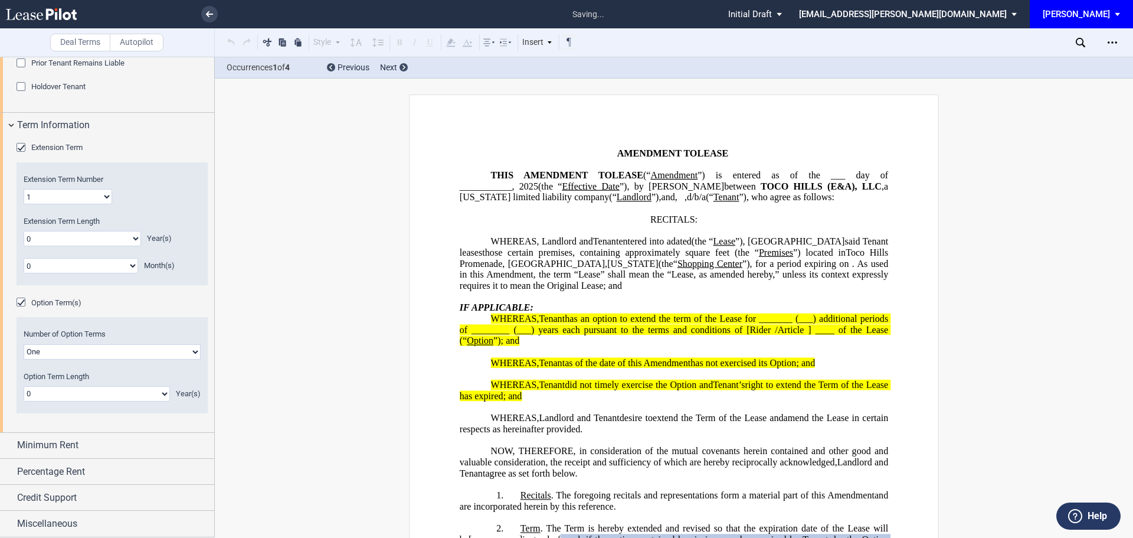
scroll to position [295, 0]
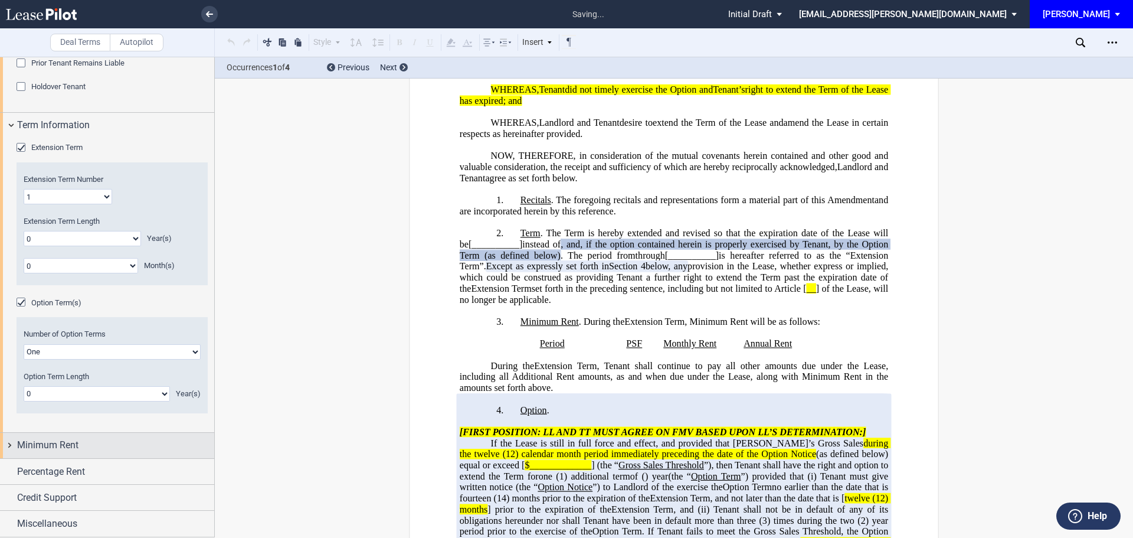
click at [28, 447] on span "Minimum Rent" at bounding box center [47, 445] width 61 height 14
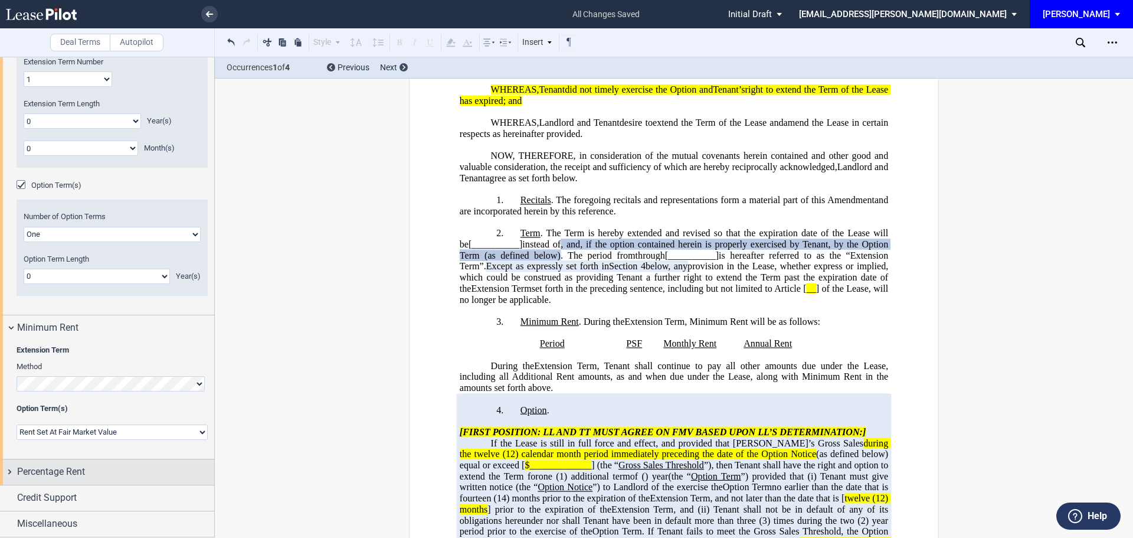
click at [73, 476] on span "Percentage Rent" at bounding box center [51, 471] width 68 height 14
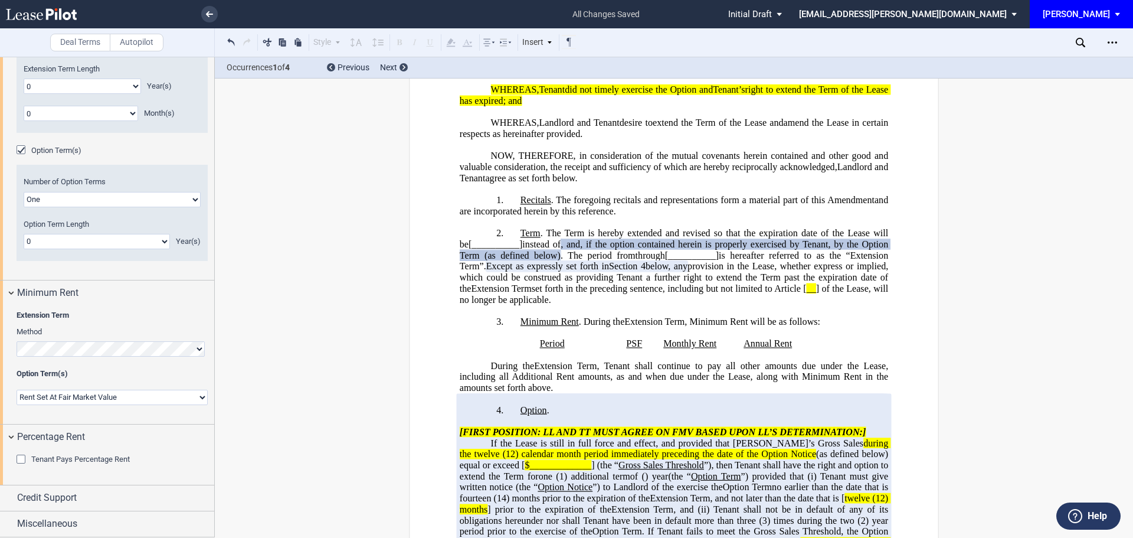
click at [19, 458] on div "Tenant Pays Percentage Rent" at bounding box center [23, 460] width 12 height 12
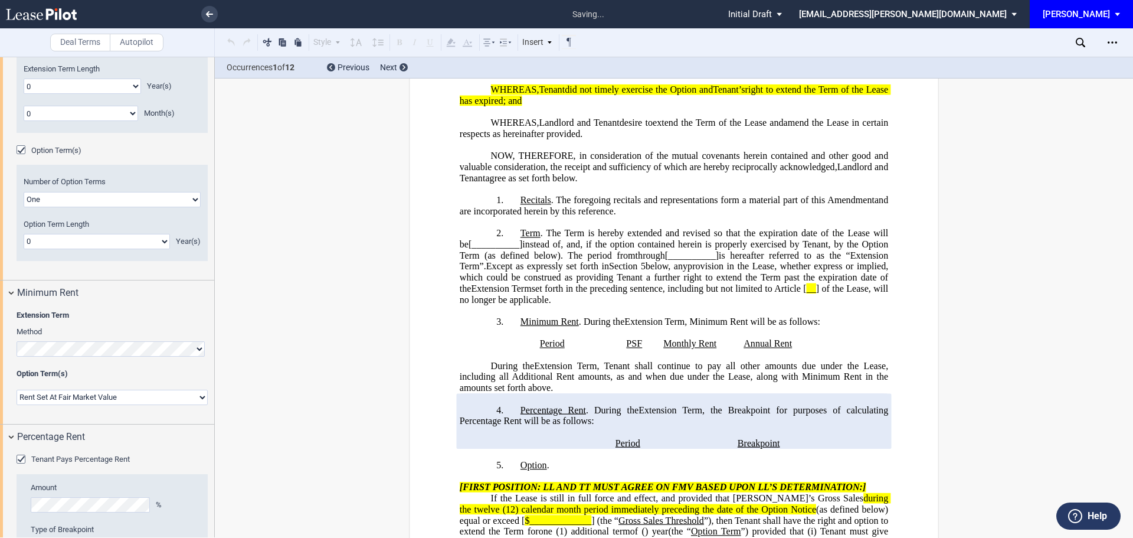
scroll to position [878, 0]
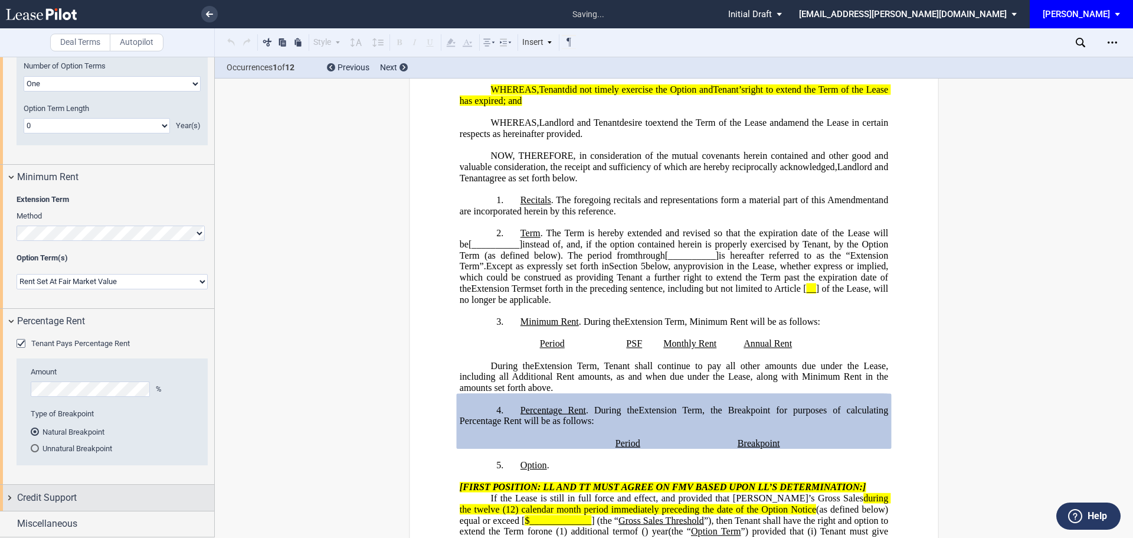
click at [40, 497] on span "Credit Support" at bounding box center [47, 497] width 60 height 14
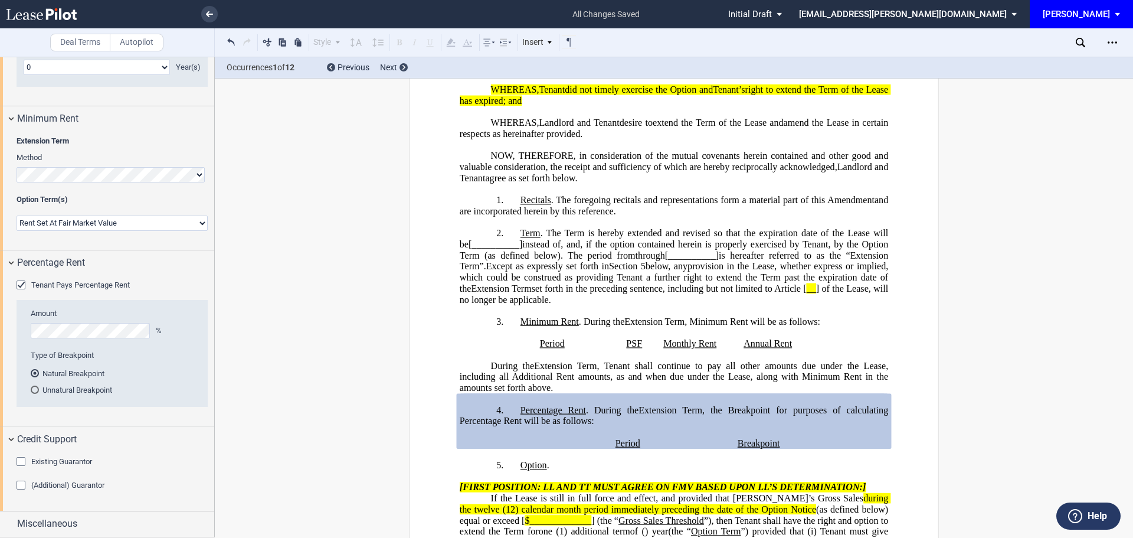
click at [22, 483] on div "(Additional) Guarantor" at bounding box center [23, 486] width 12 height 12
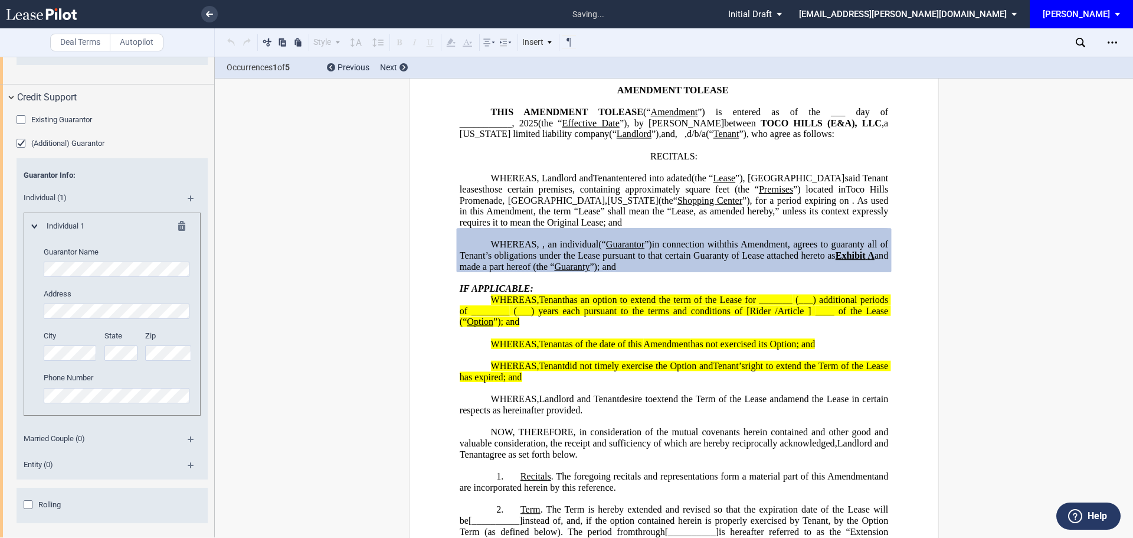
scroll to position [1310, 0]
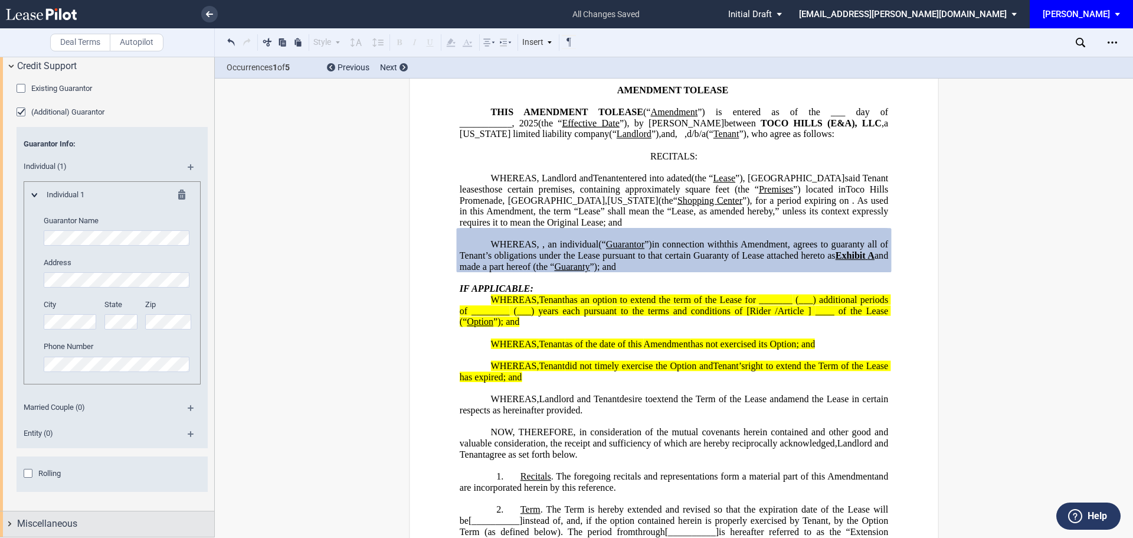
click at [77, 525] on span "Miscellaneous" at bounding box center [47, 523] width 60 height 14
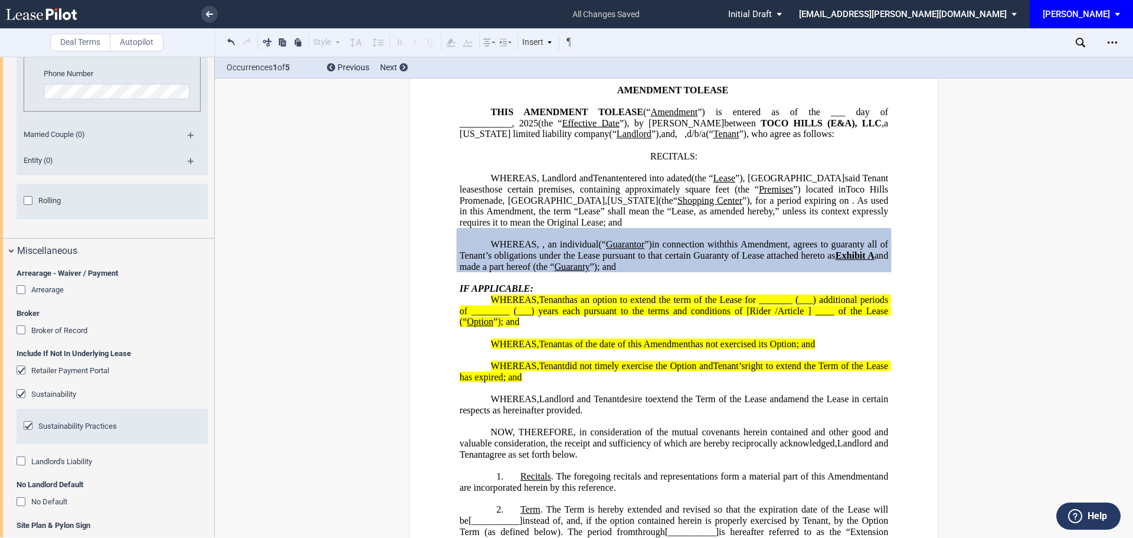
scroll to position [1637, 0]
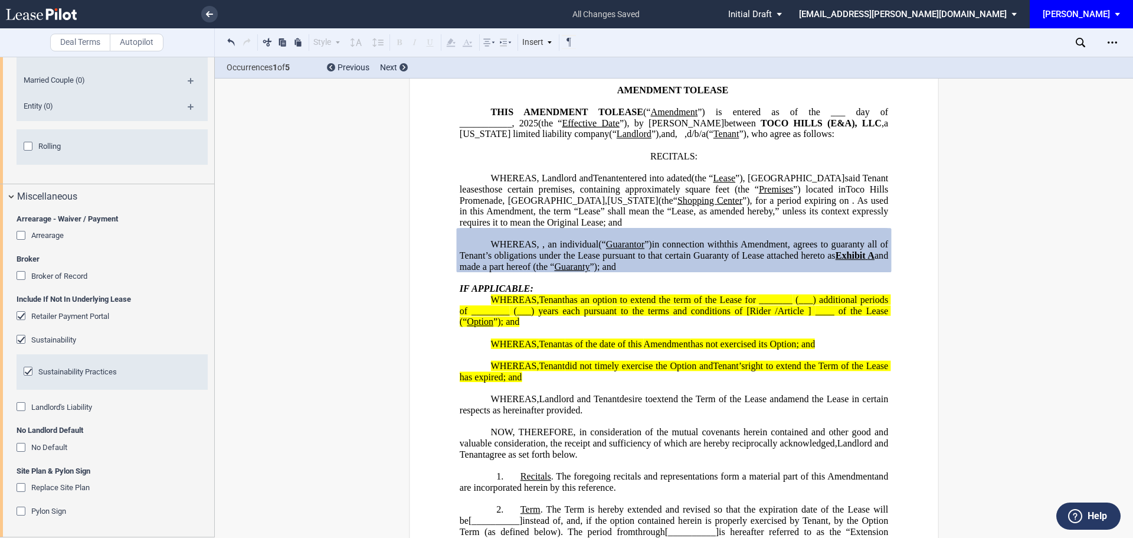
click at [19, 233] on div "Arrearage" at bounding box center [23, 237] width 12 height 12
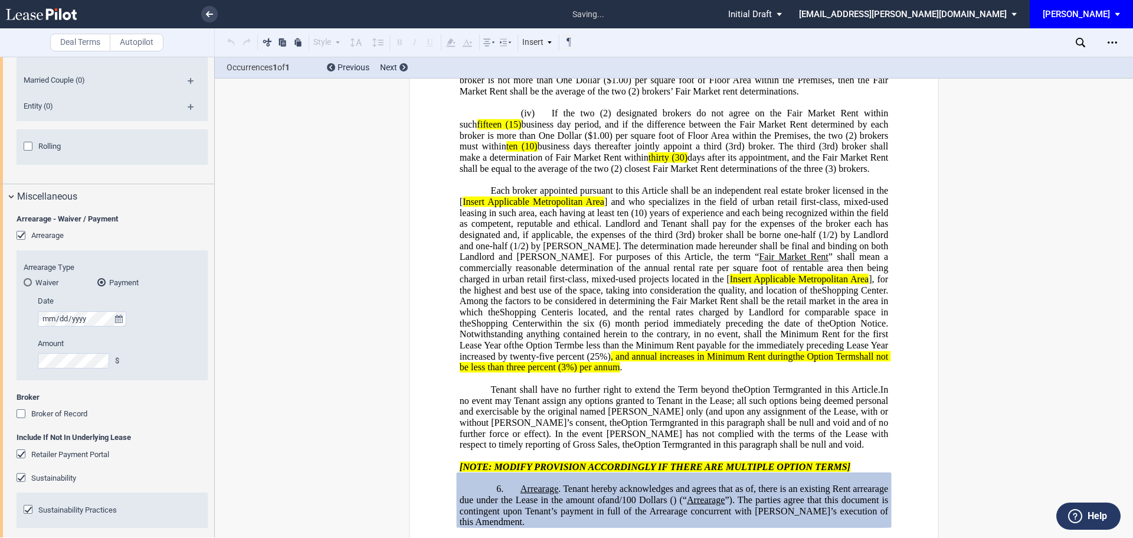
scroll to position [2496, 0]
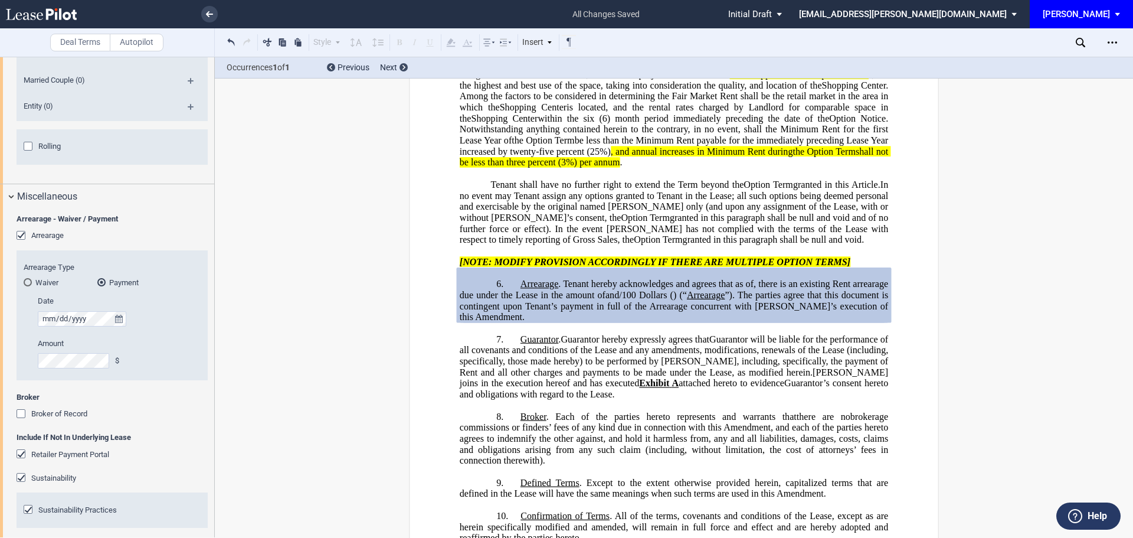
click at [24, 413] on div "Broker of Record" at bounding box center [23, 415] width 12 height 12
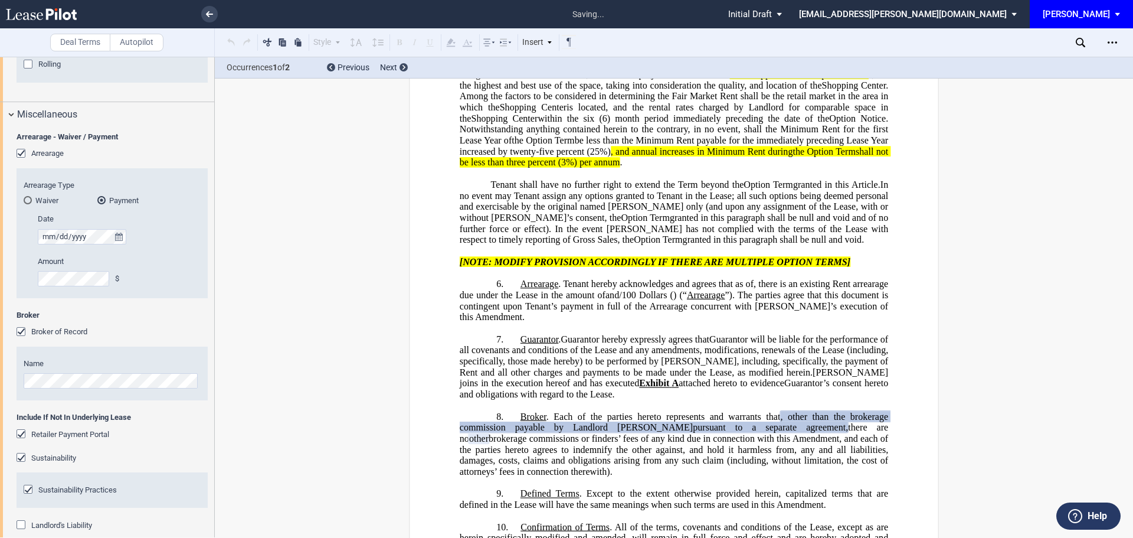
scroll to position [1755, 0]
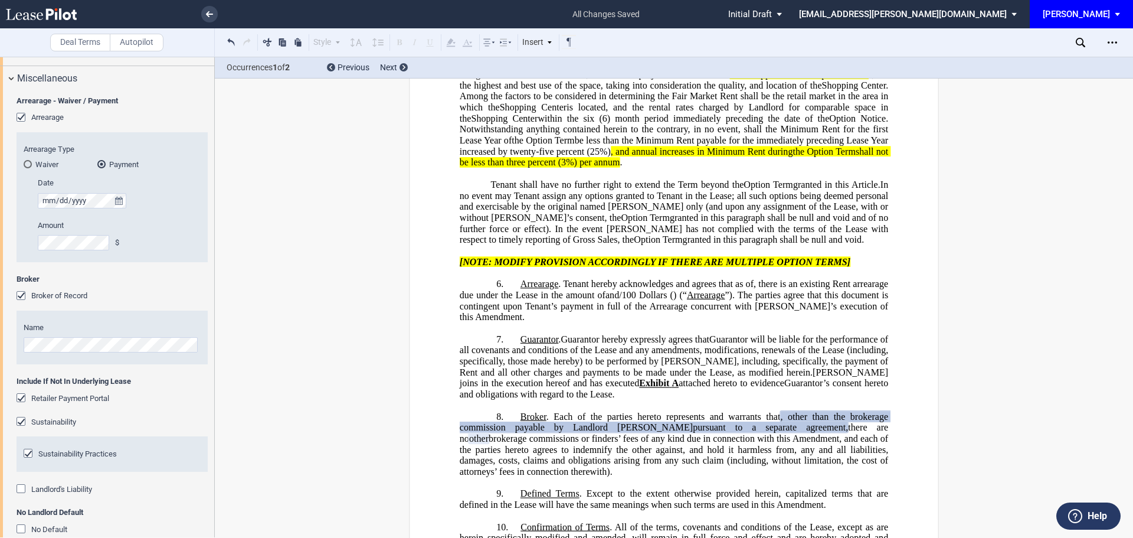
click at [21, 487] on div "Landlord's Liability" at bounding box center [23, 490] width 12 height 12
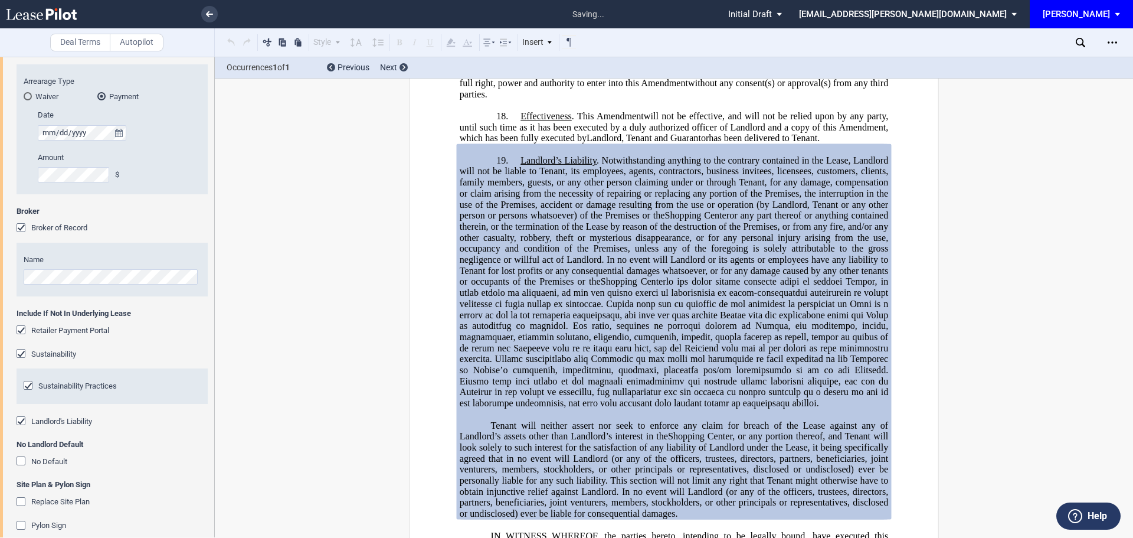
scroll to position [1837, 0]
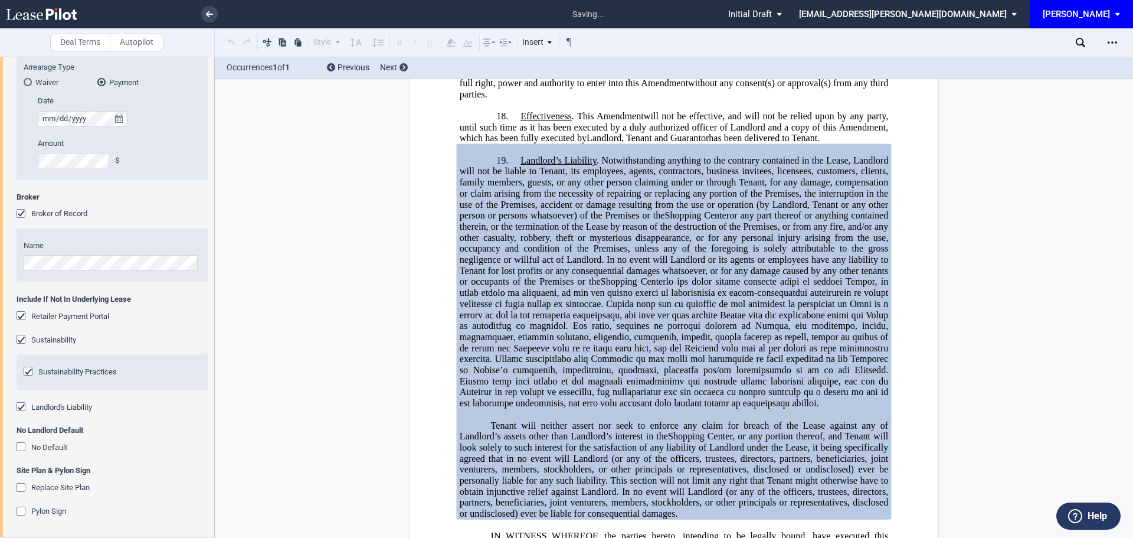
click at [22, 445] on div "No Default" at bounding box center [23, 448] width 12 height 12
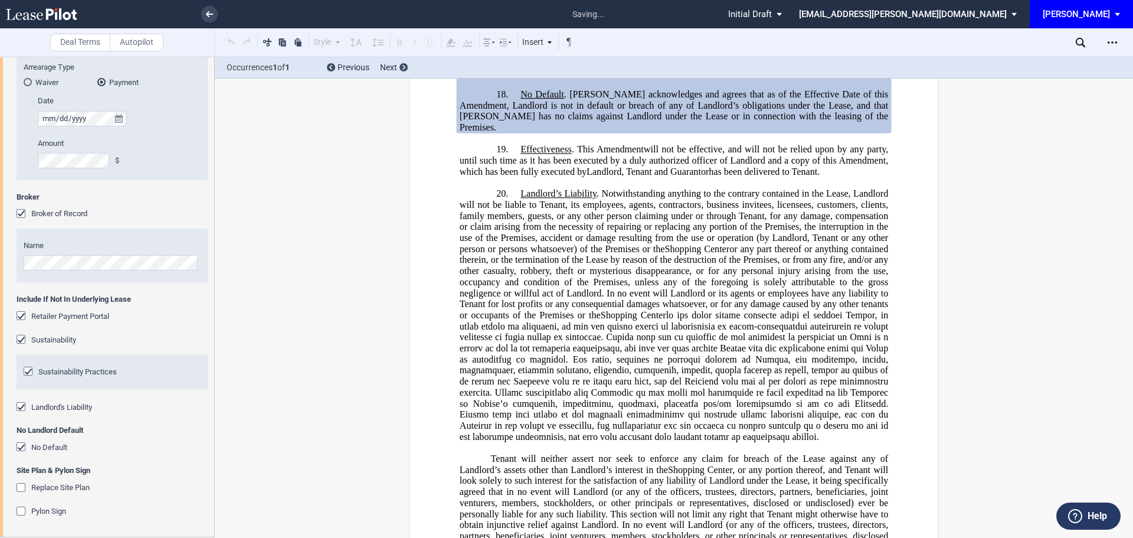
scroll to position [3506, 0]
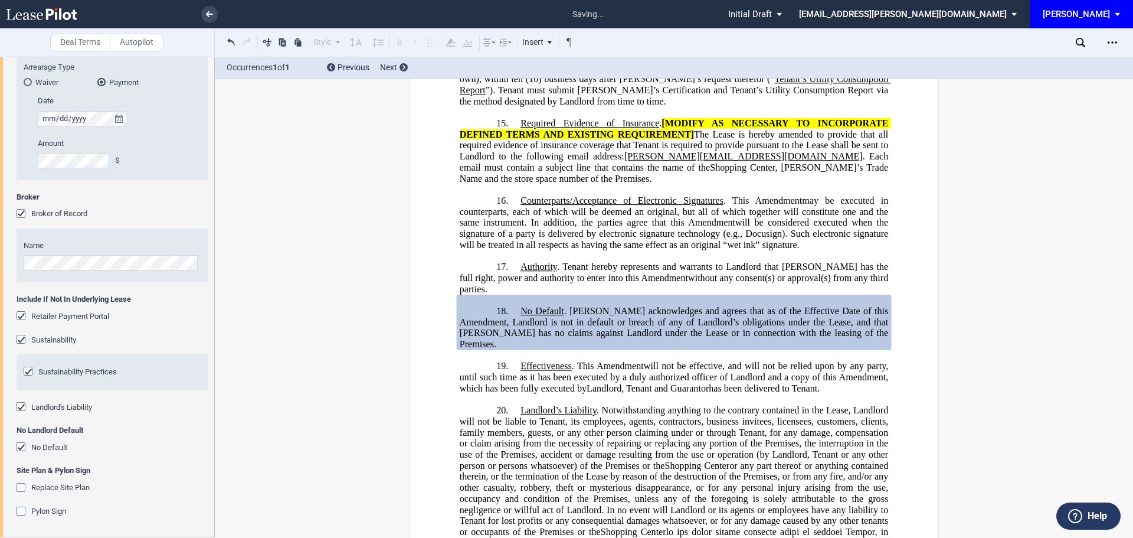
click at [21, 480] on div "Site Plan & Pylon Sign Replace Site Plan Upload Site Plan Choose File Loading R…" at bounding box center [112, 497] width 191 height 64
click at [19, 493] on div "Replace Site Plan" at bounding box center [23, 489] width 12 height 12
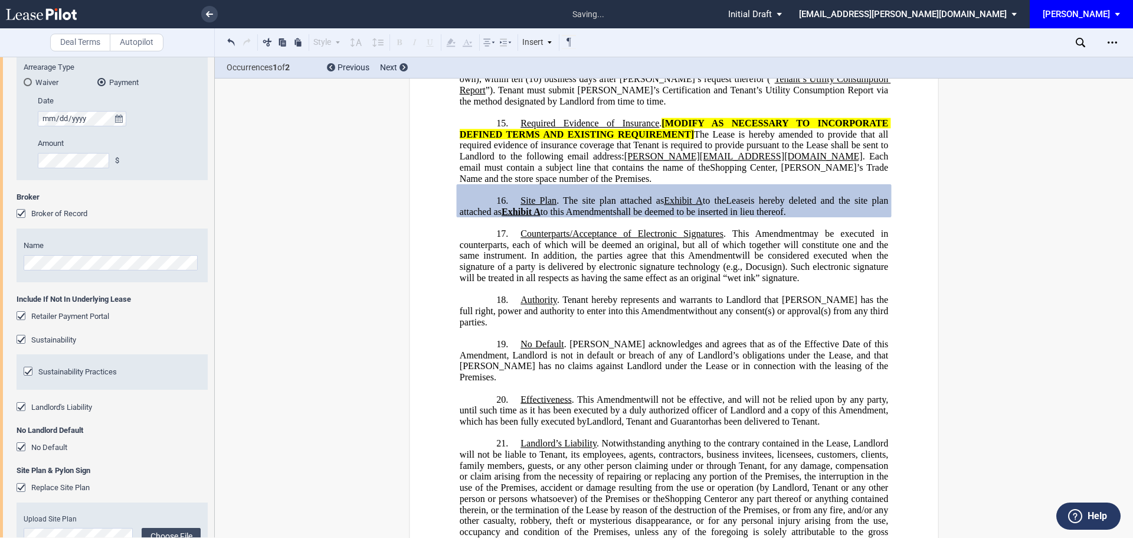
drag, startPoint x: 20, startPoint y: 510, endPoint x: 23, endPoint y: 519, distance: 9.9
click at [22, 518] on div "Upload Site Plan Choose File Loading Remove Attachment" at bounding box center [112, 536] width 191 height 68
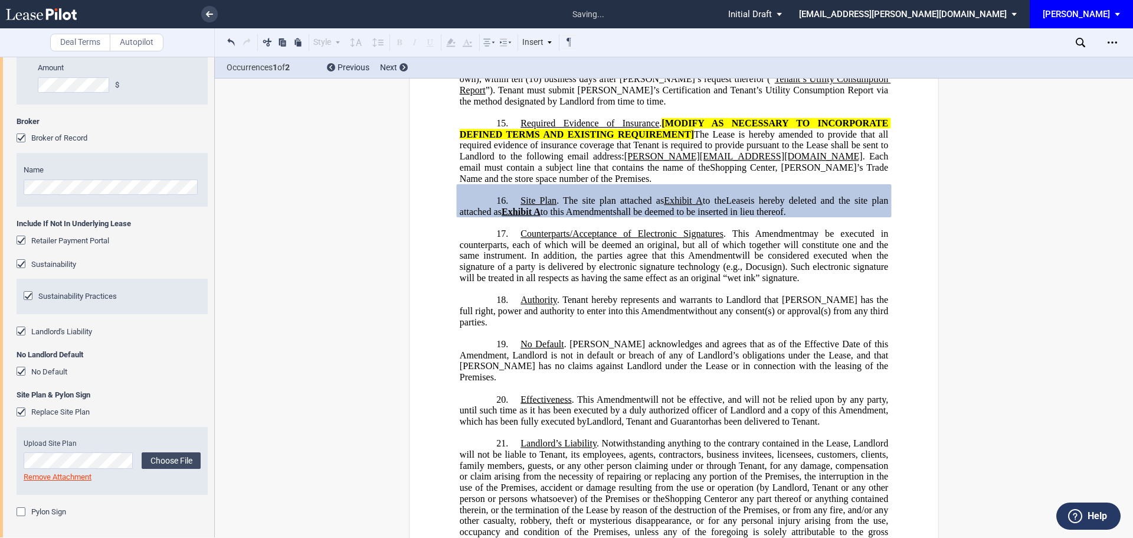
scroll to position [1913, 0]
click at [25, 511] on div "Pylon Sign" at bounding box center [23, 512] width 12 height 12
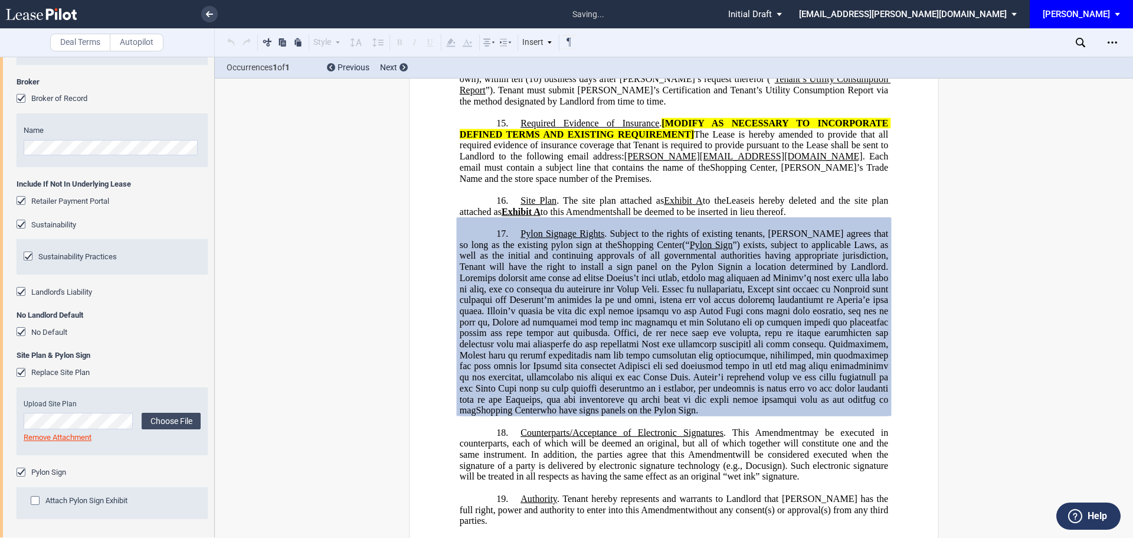
scroll to position [1953, 0]
click at [1104, 42] on div "Open Lease options menu" at bounding box center [1112, 42] width 19 height 19
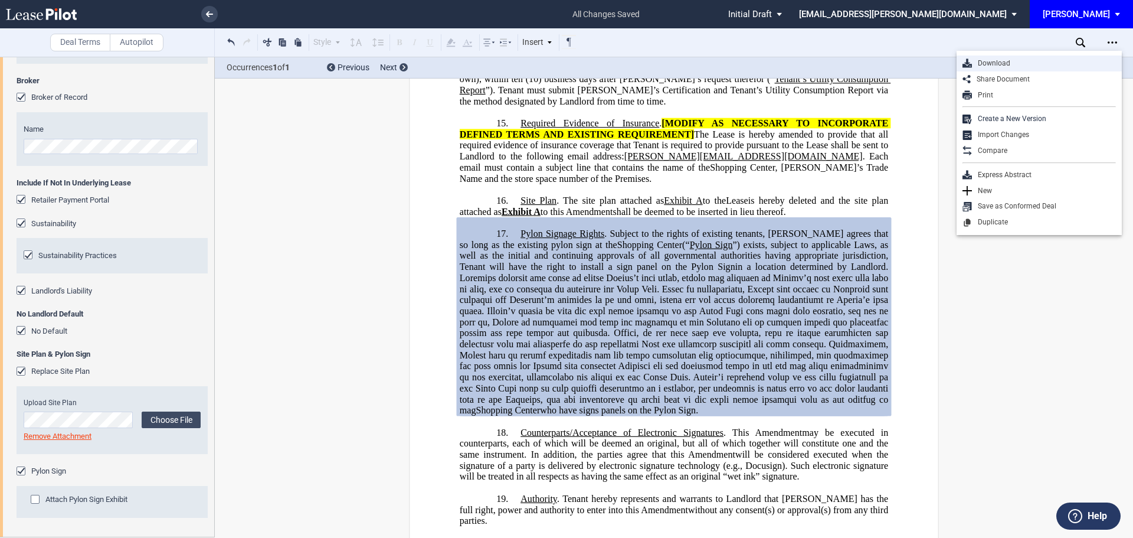
click at [994, 63] on div "Download" at bounding box center [1044, 63] width 144 height 10
